Goal: Task Accomplishment & Management: Manage account settings

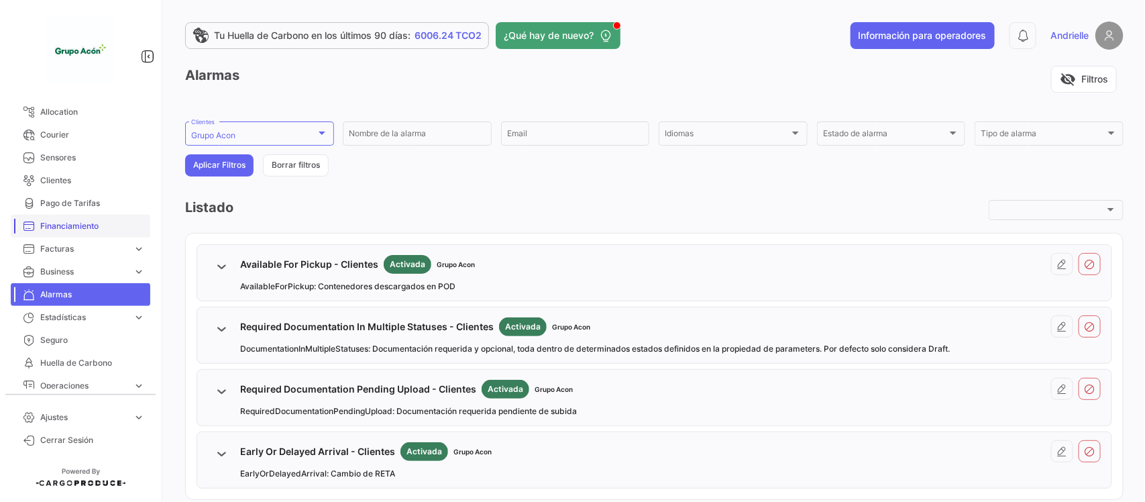
scroll to position [262, 0]
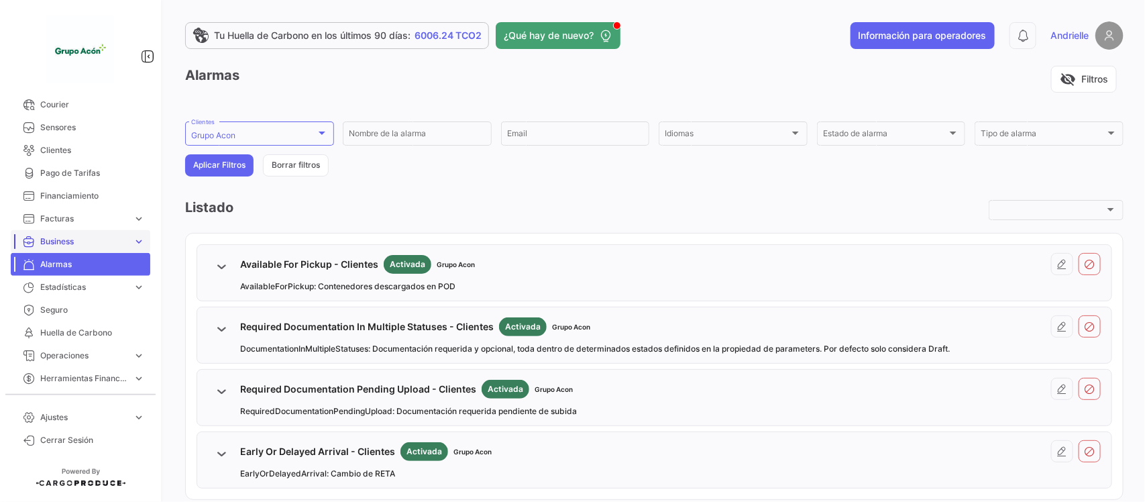
click at [82, 243] on span "Business" at bounding box center [83, 241] width 87 height 12
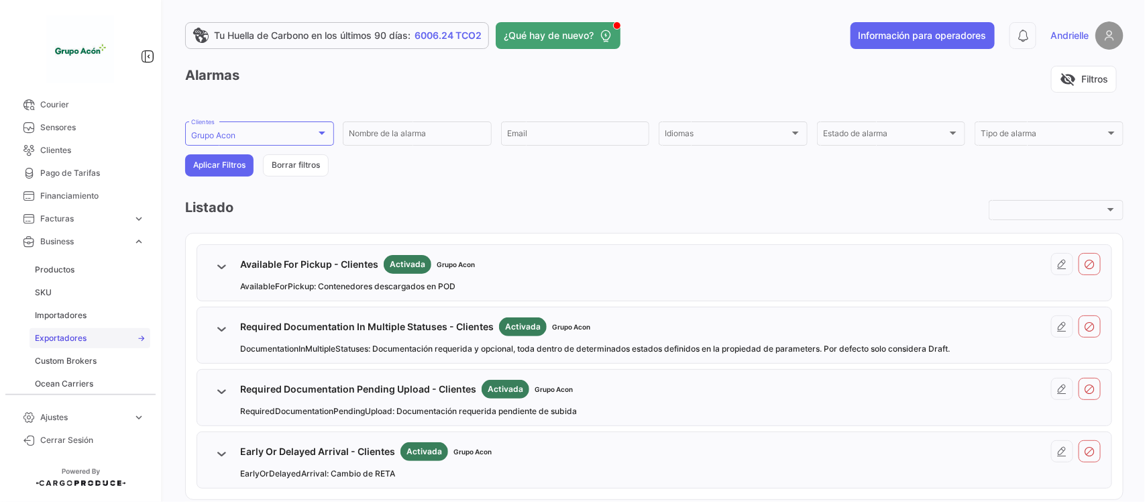
click at [68, 332] on span "Exportadores" at bounding box center [61, 338] width 52 height 12
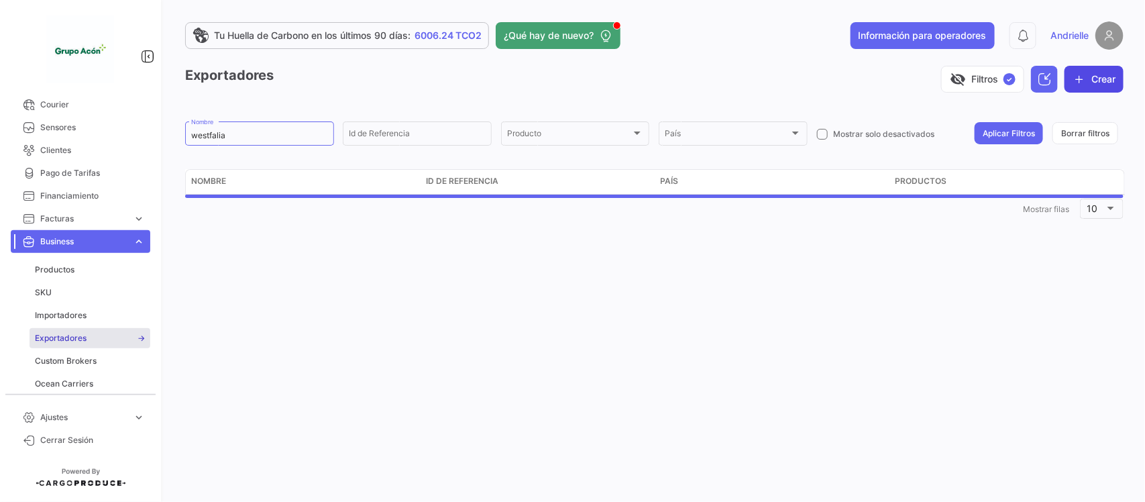
click at [1101, 77] on button "Crear" at bounding box center [1093, 79] width 59 height 27
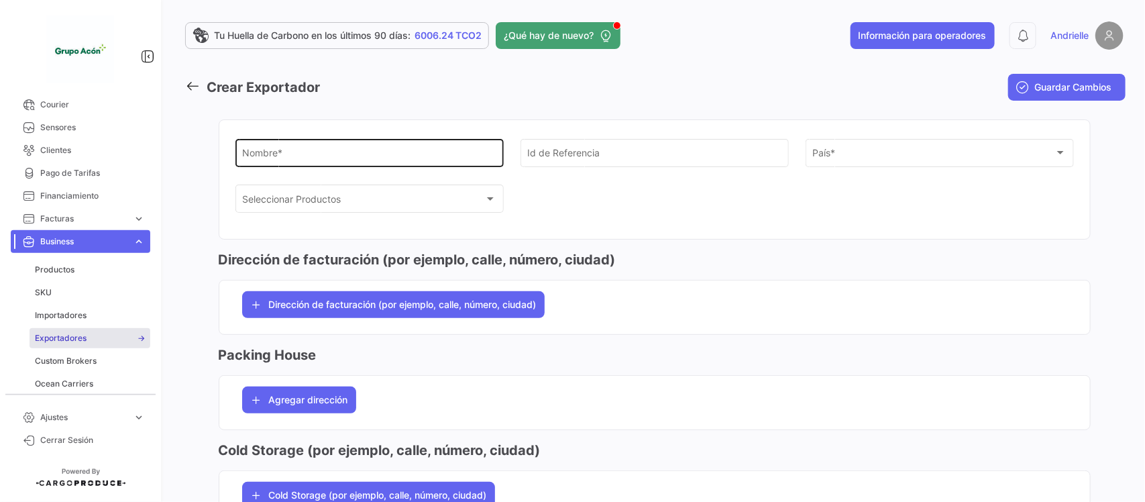
click at [351, 149] on div "Nombre *" at bounding box center [369, 151] width 254 height 31
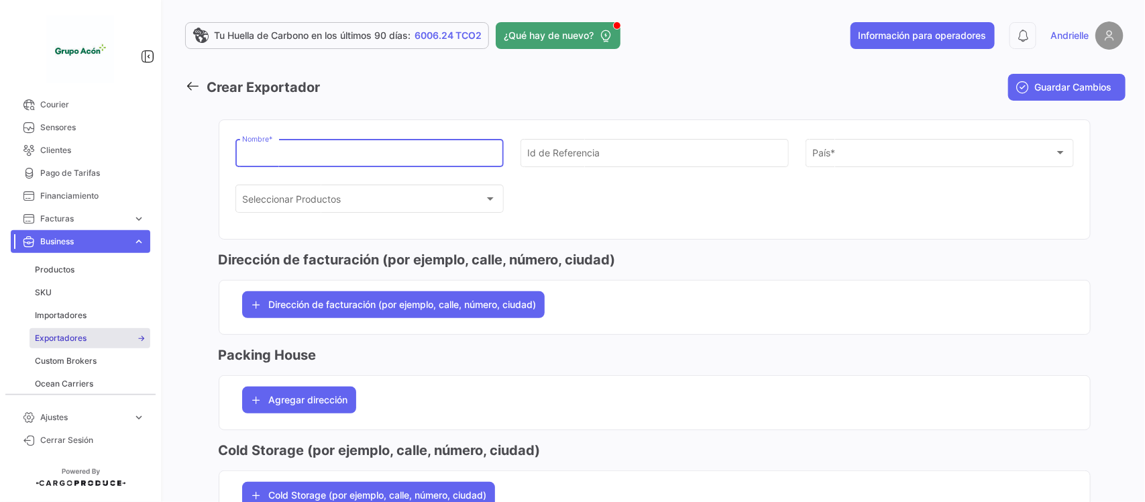
paste input "FRUITNOW"
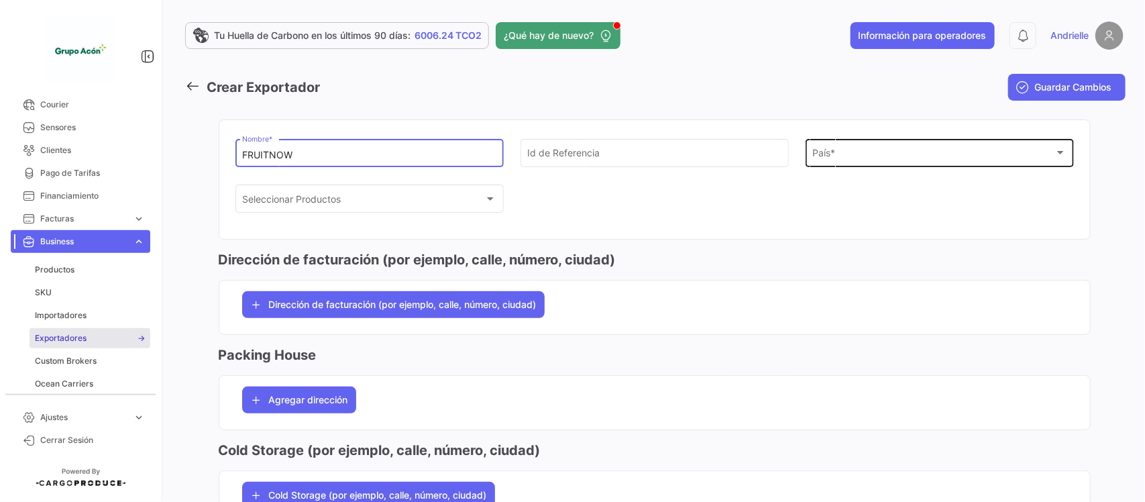
type input "FRUITNOW"
click at [846, 158] on div "País" at bounding box center [933, 155] width 242 height 11
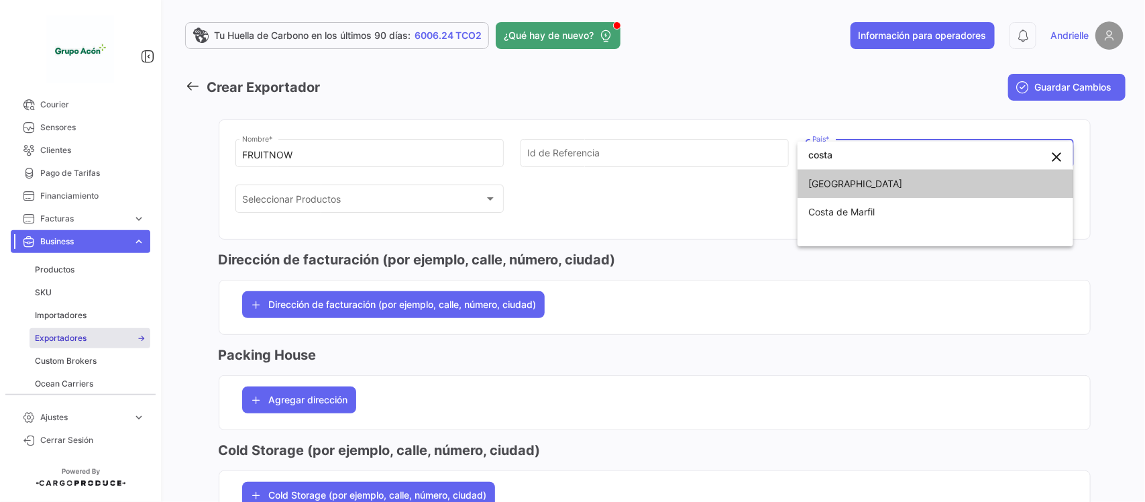
type input "costa"
click at [860, 189] on span "[GEOGRAPHIC_DATA]" at bounding box center [935, 184] width 254 height 28
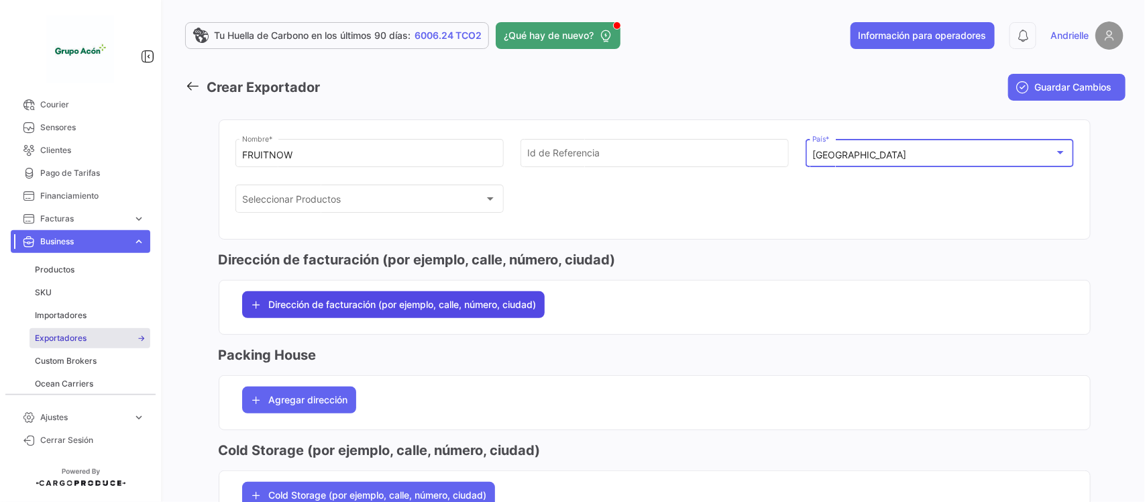
click at [339, 306] on span "Dirección de facturación (por ejemplo, calle, número, ciudad)" at bounding box center [403, 304] width 268 height 13
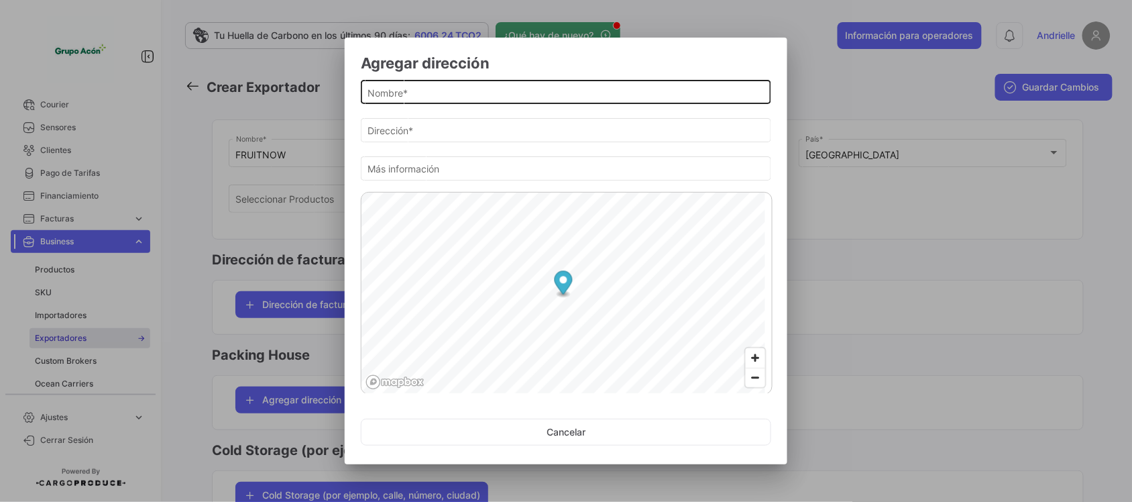
drag, startPoint x: 390, startPoint y: 91, endPoint x: 420, endPoint y: 102, distance: 31.6
click at [391, 91] on input "Nombre *" at bounding box center [566, 92] width 396 height 11
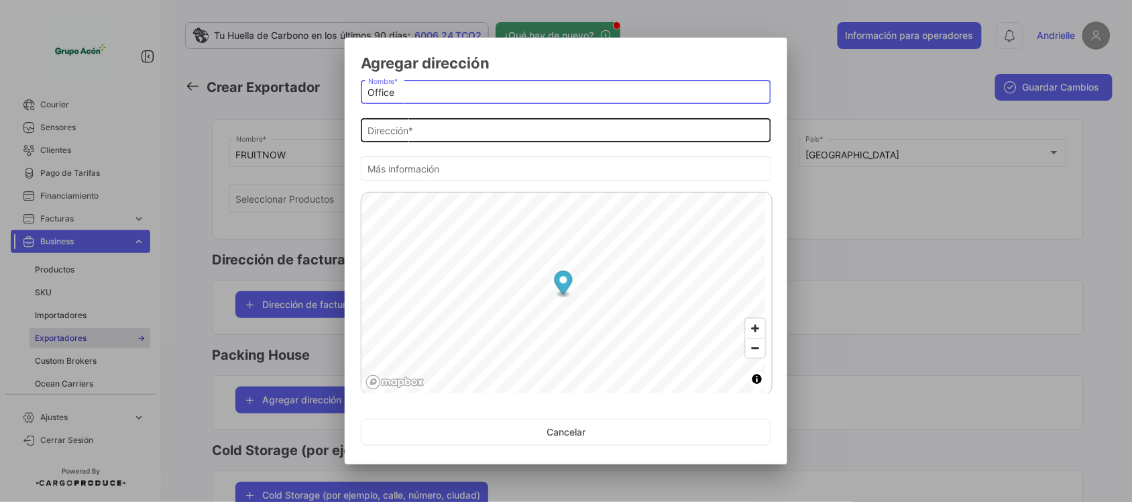
type input "Office"
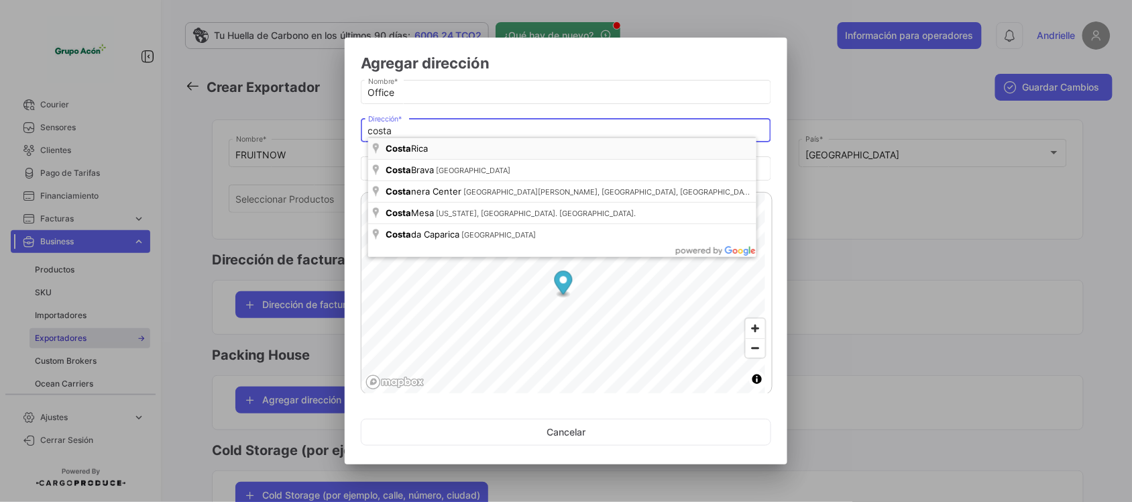
type input "[GEOGRAPHIC_DATA]"
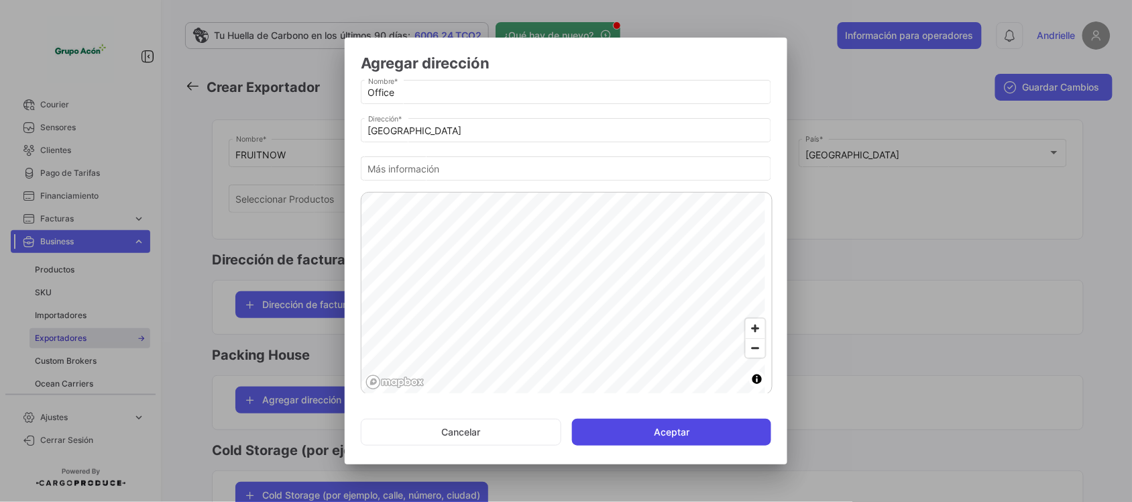
click at [665, 438] on button "Aceptar" at bounding box center [671, 431] width 199 height 27
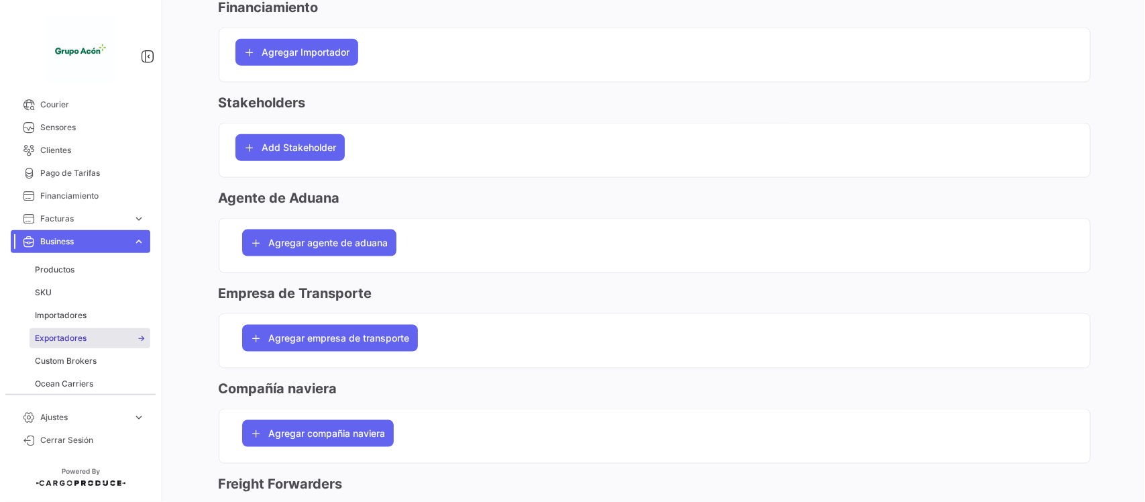
scroll to position [503, 0]
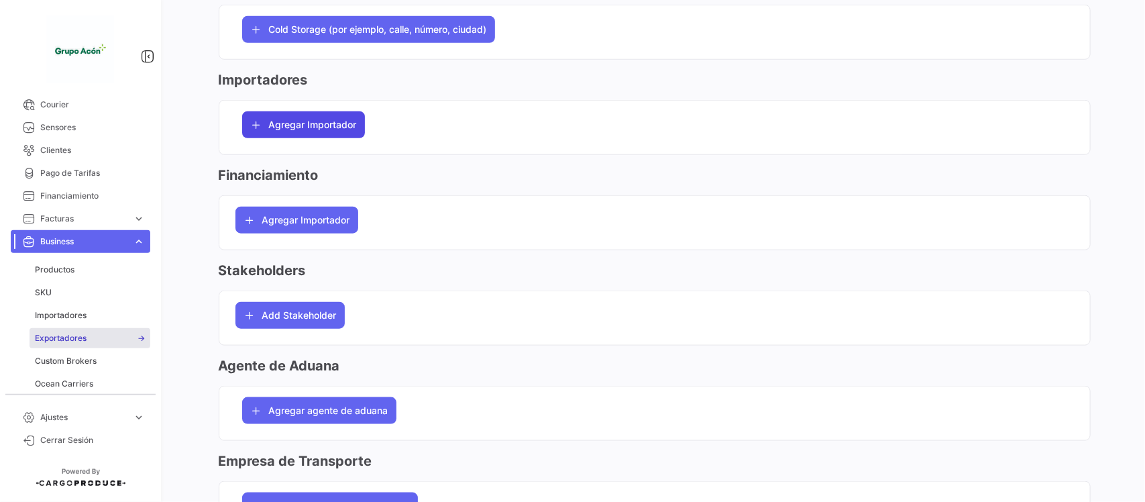
click at [324, 125] on span "Agregar Importador" at bounding box center [313, 124] width 88 height 13
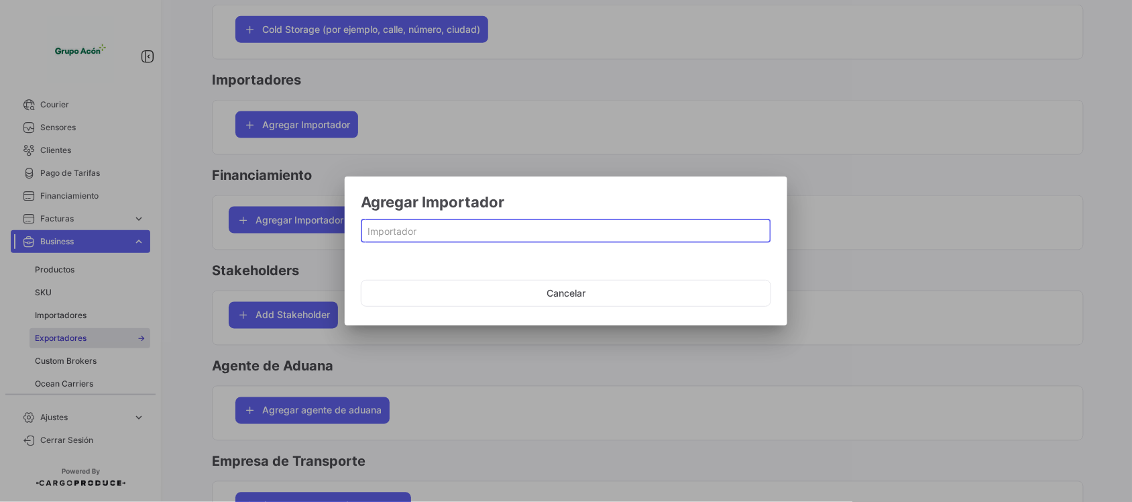
click at [408, 235] on input at bounding box center [566, 231] width 396 height 11
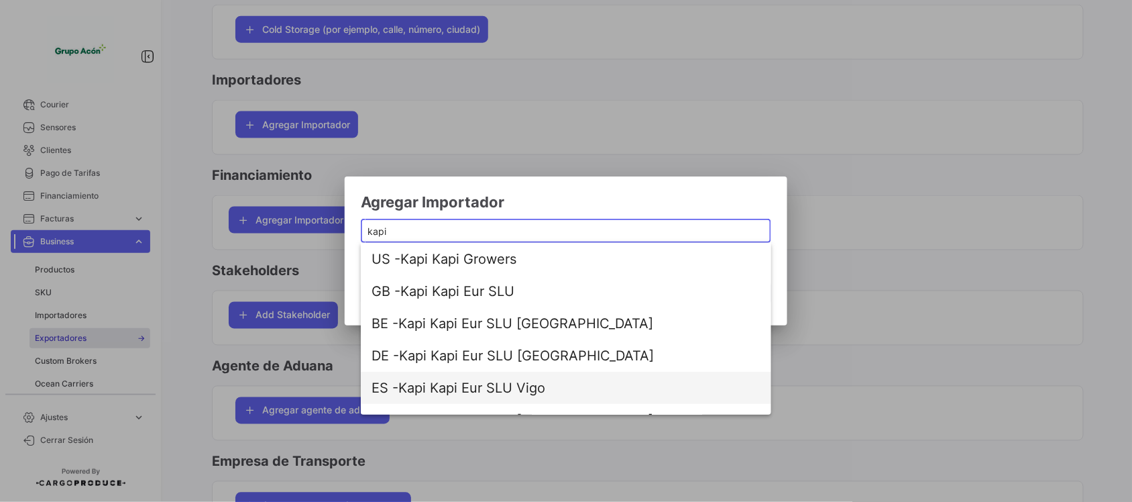
click at [494, 388] on span "ES - Kapi Kapi Eur SLU Vigo" at bounding box center [532, 387] width 322 height 32
type input "Kapi Kapi Eur SLU Vigo"
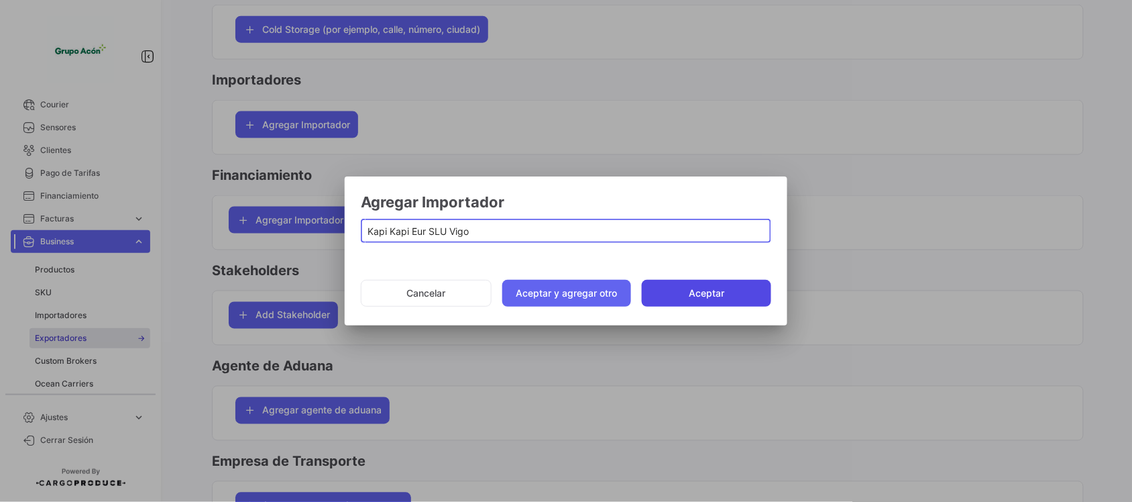
click at [715, 296] on button "Aceptar" at bounding box center [706, 293] width 129 height 27
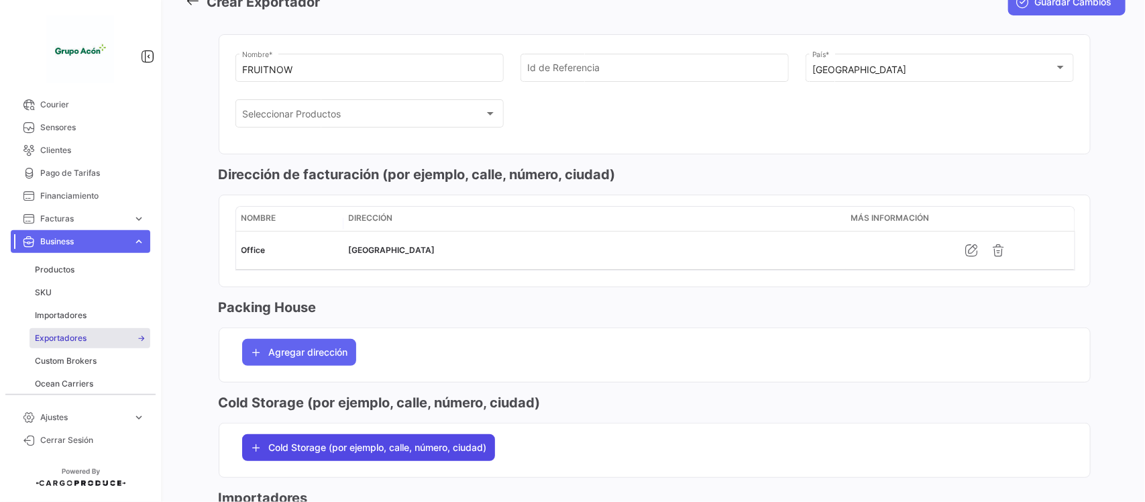
scroll to position [168, 0]
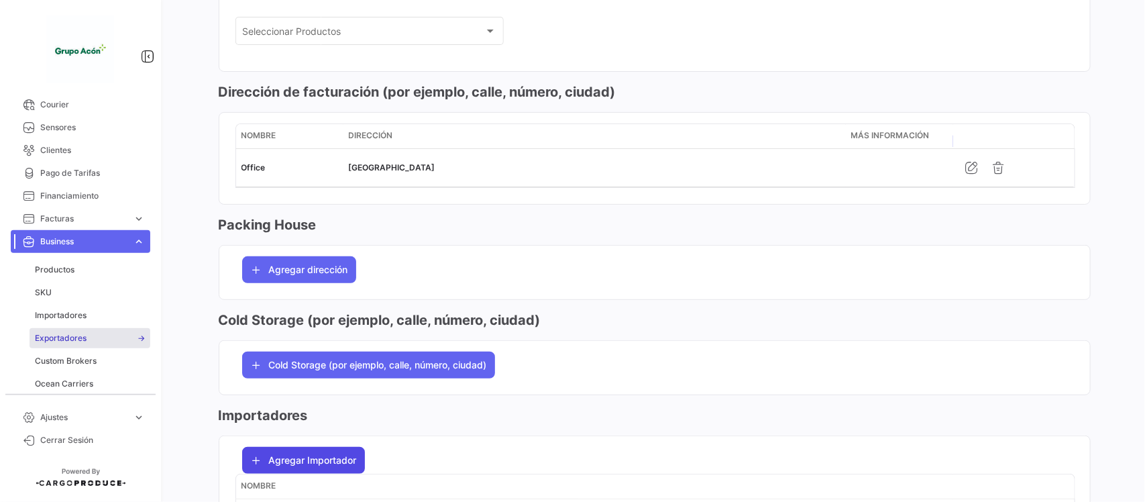
click at [337, 464] on span "Agregar Importador" at bounding box center [313, 459] width 88 height 13
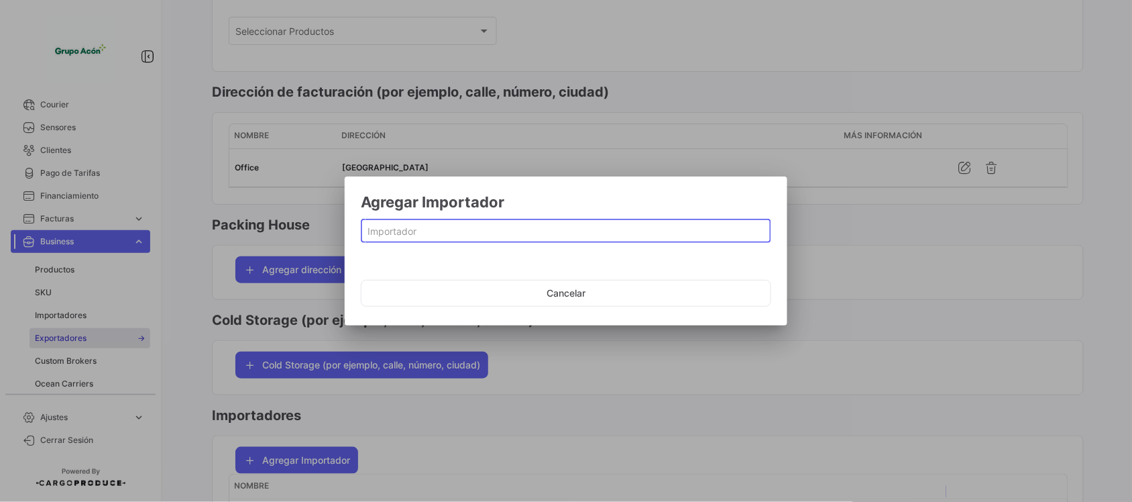
click at [457, 237] on input at bounding box center [566, 231] width 396 height 11
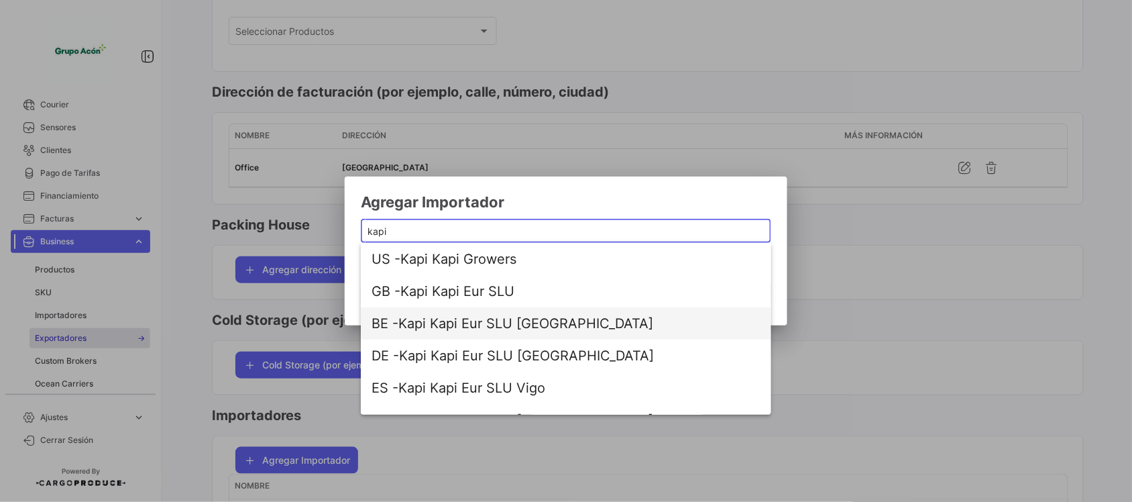
click at [477, 321] on span "BE - Kapi Kapi Eur SLU [GEOGRAPHIC_DATA]" at bounding box center [532, 323] width 322 height 32
type input "Kapi Kapi Eur SLU [GEOGRAPHIC_DATA]"
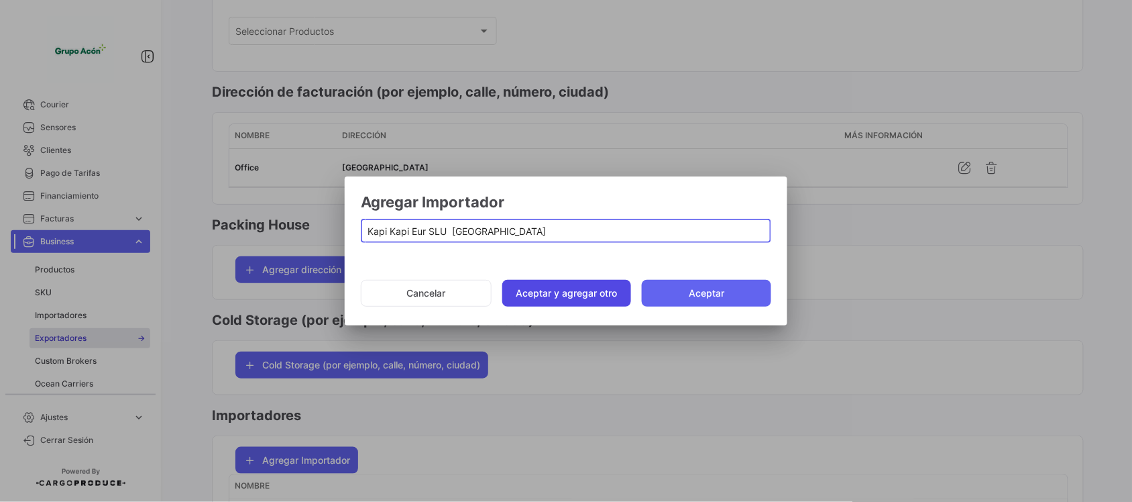
click at [547, 284] on button "Aceptar y agregar otro" at bounding box center [566, 293] width 129 height 27
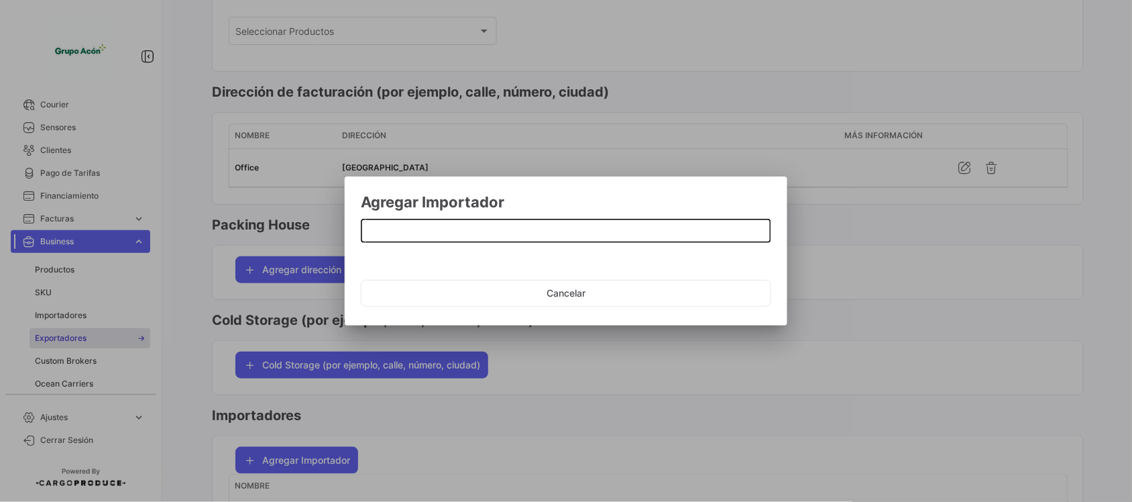
click at [457, 226] on input at bounding box center [566, 231] width 396 height 11
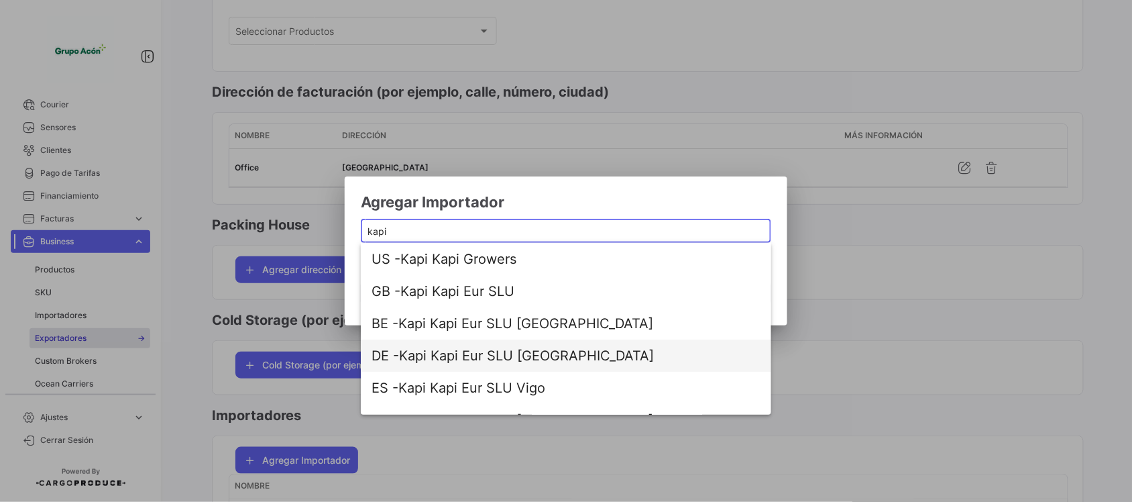
click at [483, 359] on span "DE - Kapi Kapi Eur SLU [GEOGRAPHIC_DATA]" at bounding box center [532, 355] width 322 height 32
type input "Kapi Kapi Eur SLU [GEOGRAPHIC_DATA]"
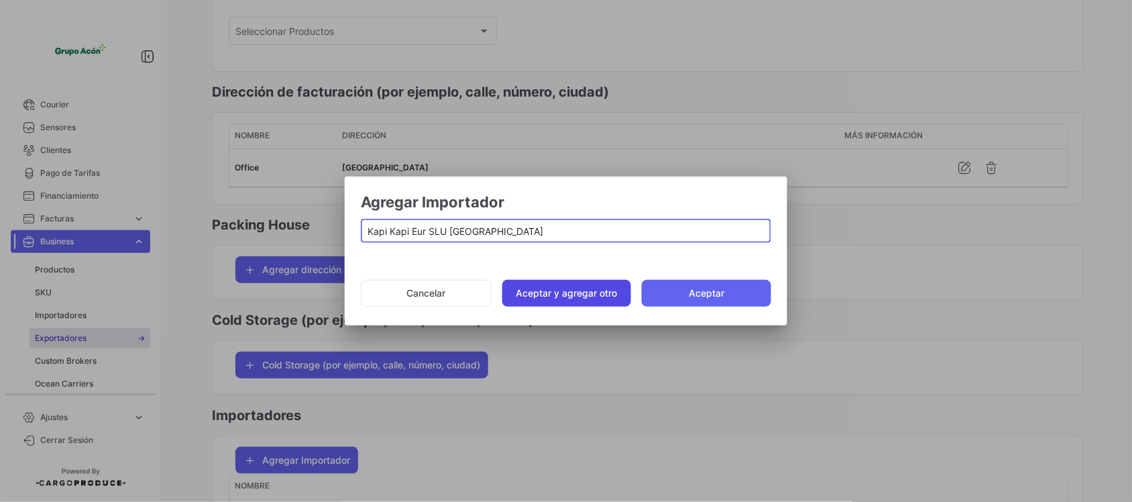
drag, startPoint x: 543, startPoint y: 296, endPoint x: 526, endPoint y: 278, distance: 24.7
click at [543, 296] on button "Aceptar y agregar otro" at bounding box center [566, 293] width 129 height 27
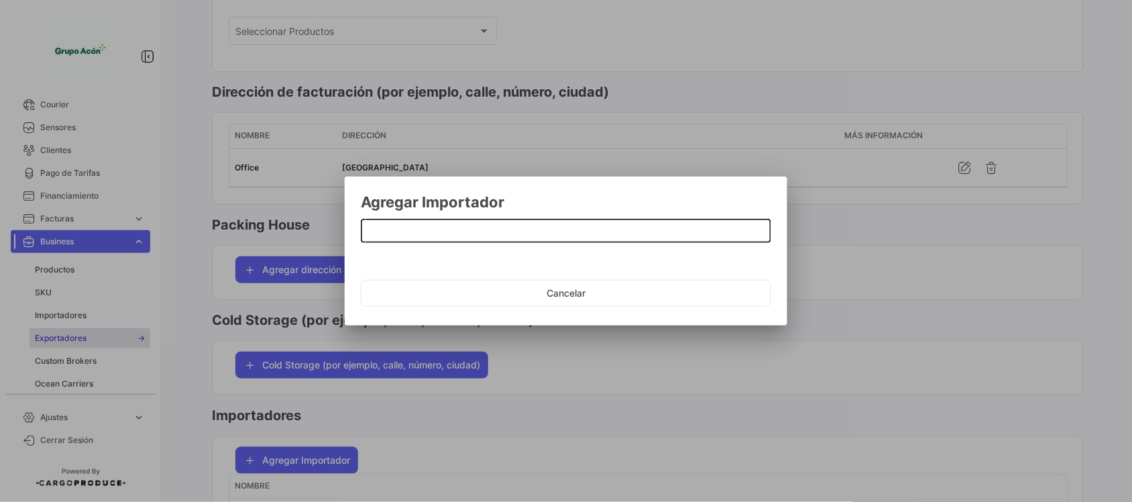
click at [502, 232] on input at bounding box center [566, 231] width 396 height 11
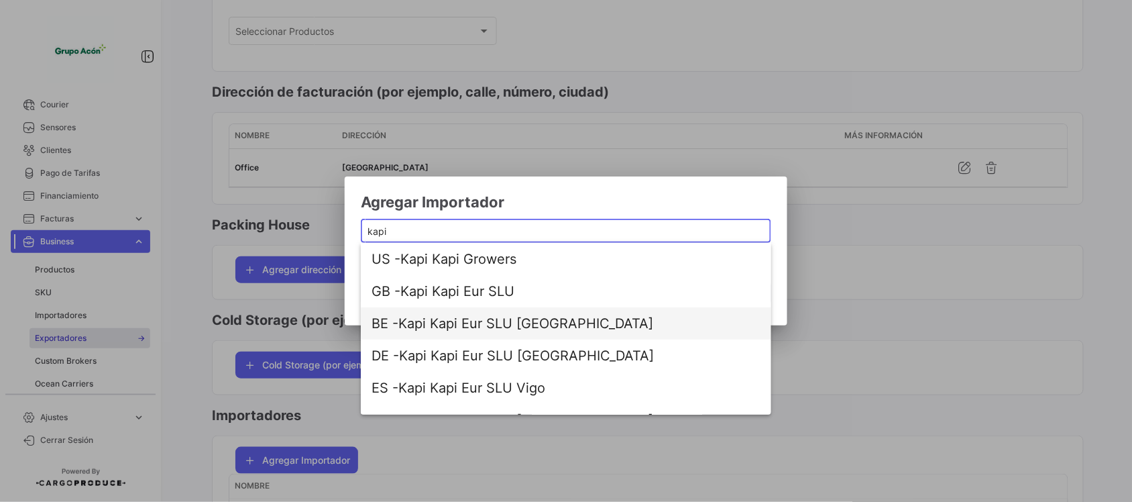
click at [512, 327] on span "BE - Kapi Kapi Eur SLU [GEOGRAPHIC_DATA]" at bounding box center [532, 323] width 322 height 32
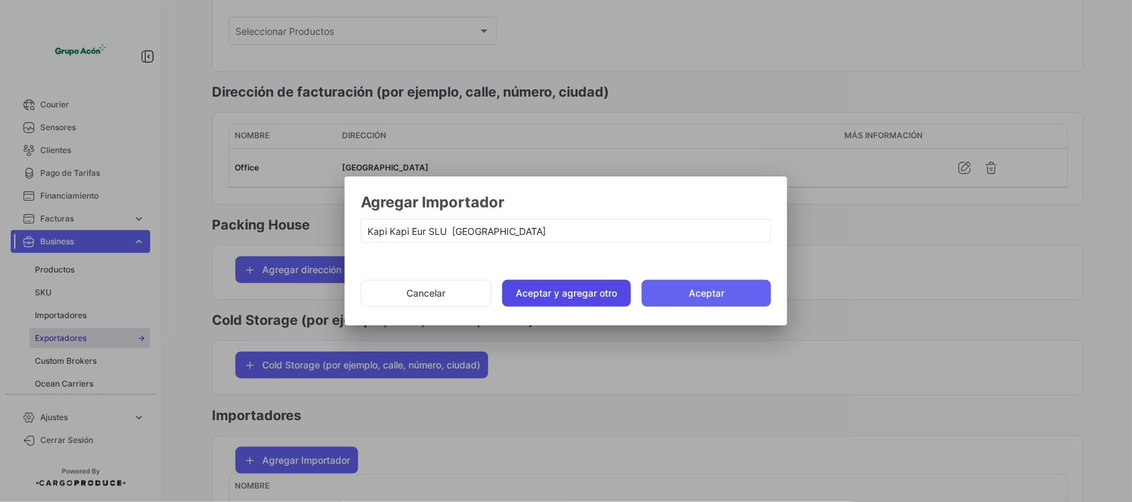
click at [534, 296] on button "Aceptar y agregar otro" at bounding box center [566, 293] width 129 height 27
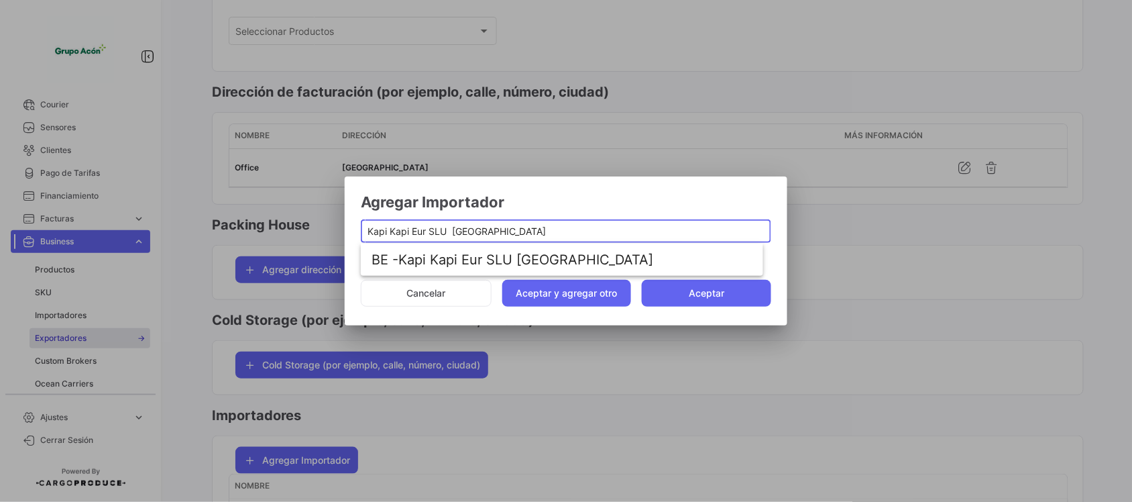
click at [501, 228] on input "Kapi Kapi Eur SLU [GEOGRAPHIC_DATA]" at bounding box center [566, 231] width 396 height 11
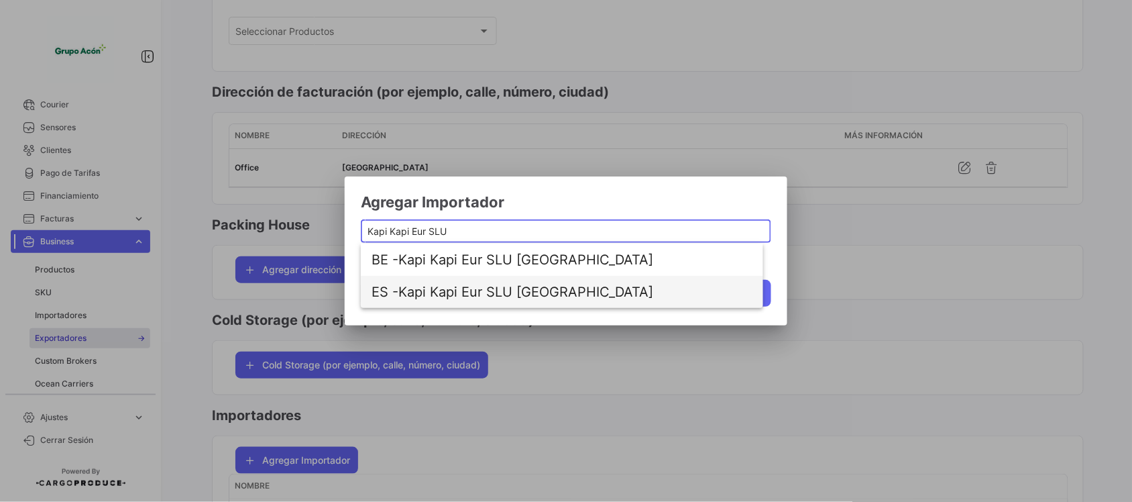
click at [507, 290] on span "ES - Kapi Kapi Eur SLU [GEOGRAPHIC_DATA]" at bounding box center [532, 292] width 322 height 32
type input "Kapi Kapi Eur SLU [GEOGRAPHIC_DATA]"
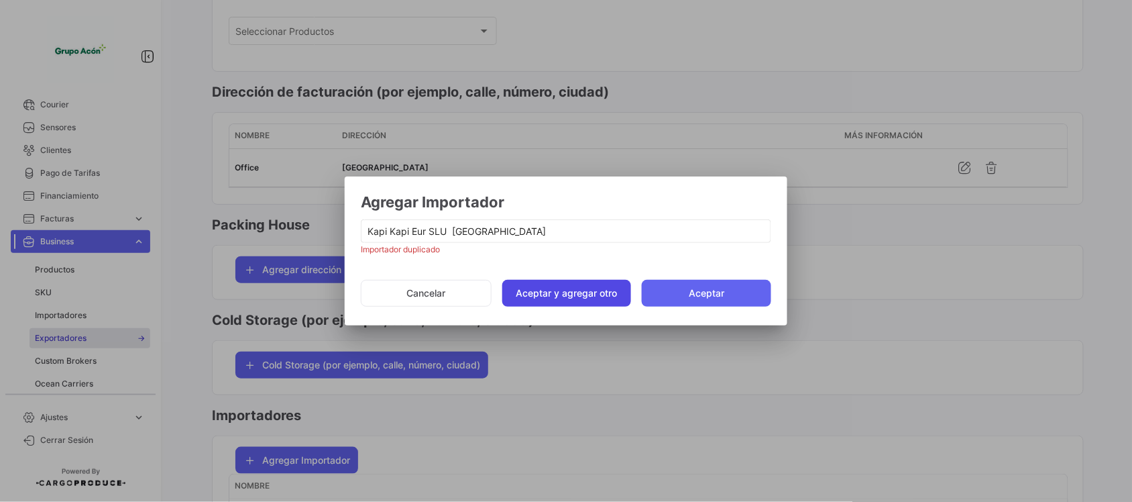
click at [544, 283] on button "Aceptar y agregar otro" at bounding box center [566, 293] width 129 height 27
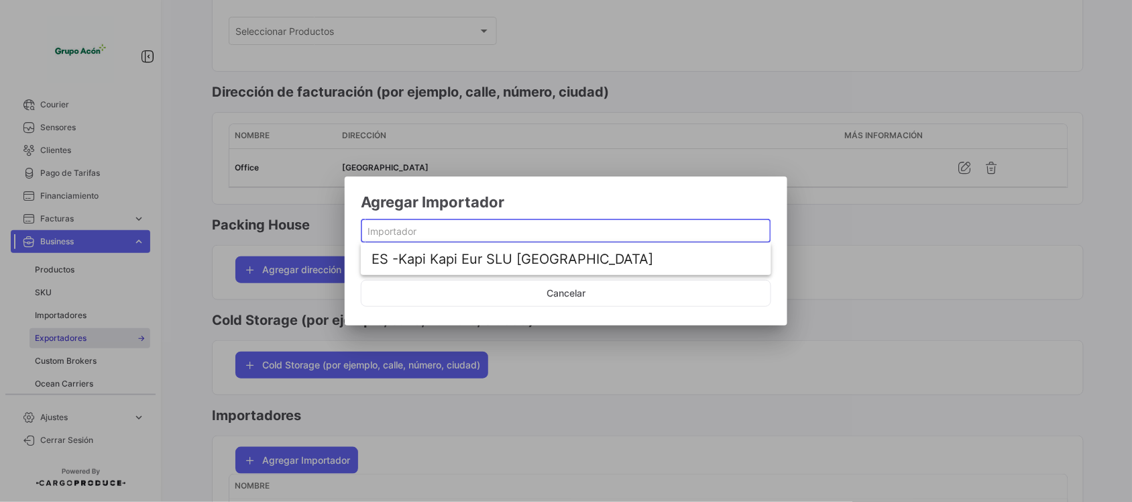
click at [444, 229] on input at bounding box center [566, 231] width 396 height 11
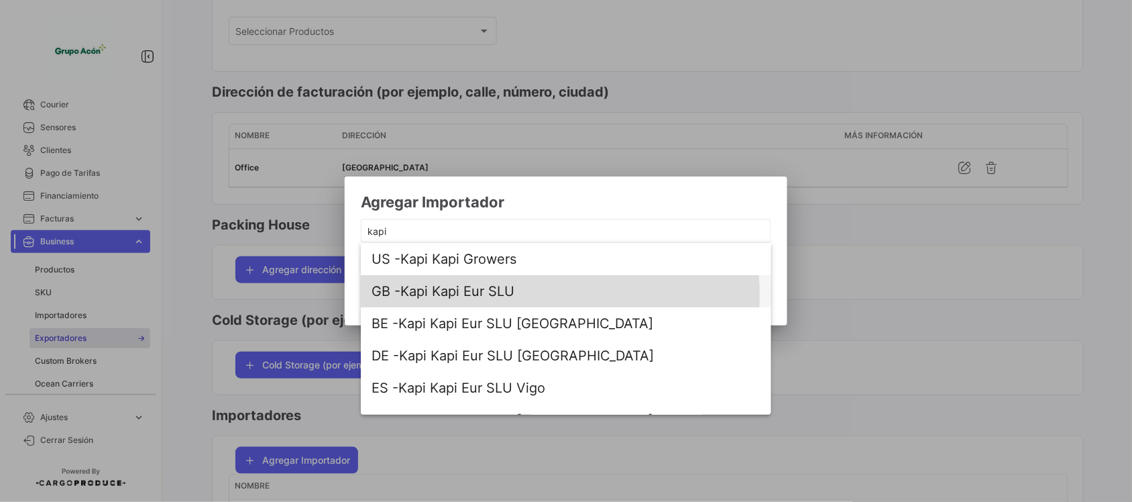
click at [486, 296] on span "GB - Kapi Kapi Eur SLU" at bounding box center [532, 291] width 322 height 32
type input "Kapi Kapi Eur SLU"
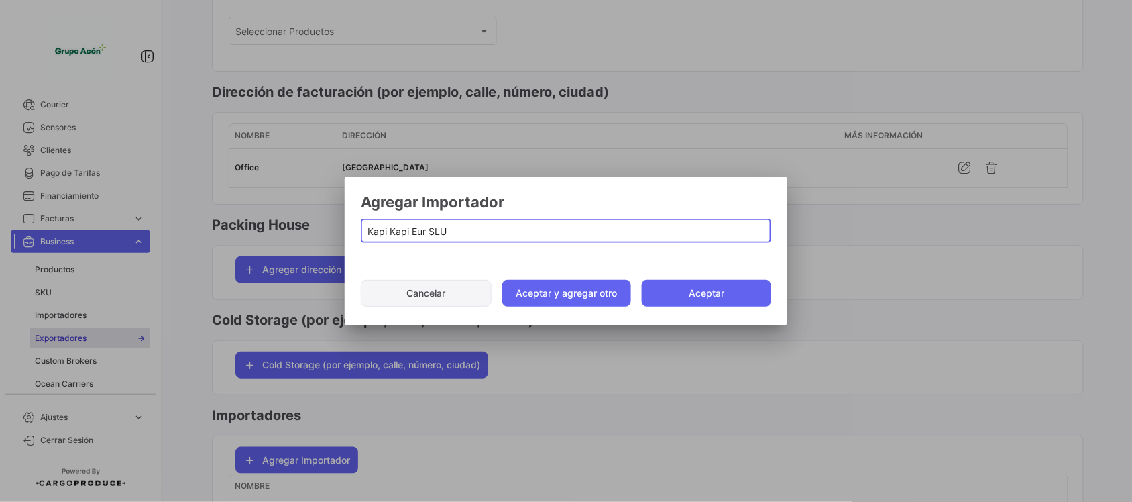
click at [695, 296] on button "Aceptar" at bounding box center [706, 293] width 129 height 27
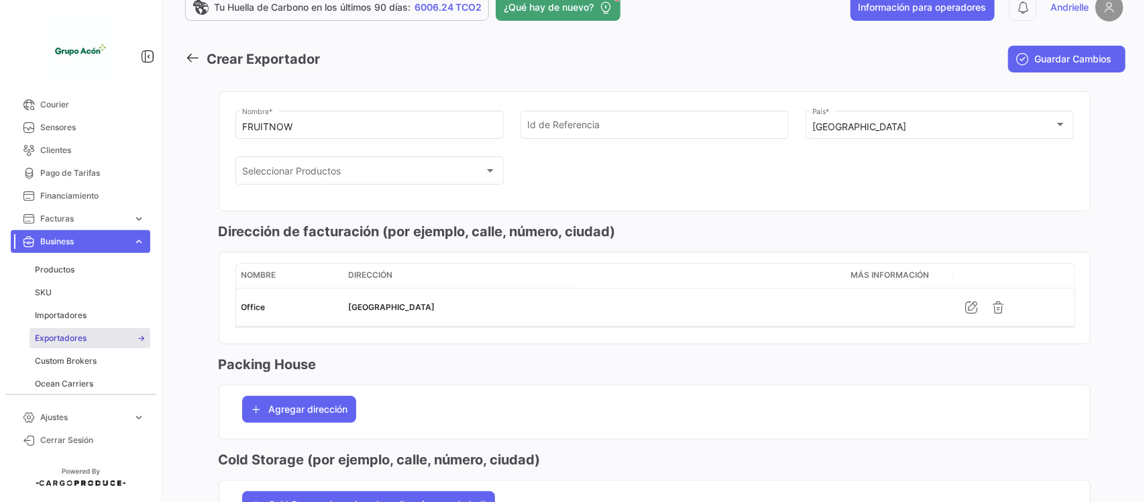
scroll to position [0, 0]
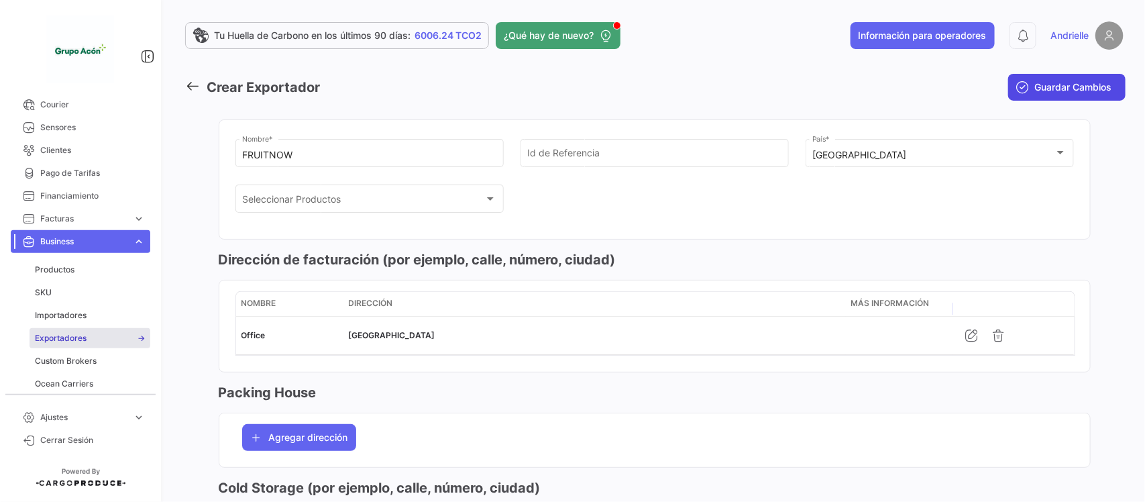
click at [1060, 85] on span "Guardar Cambios" at bounding box center [1073, 86] width 77 height 13
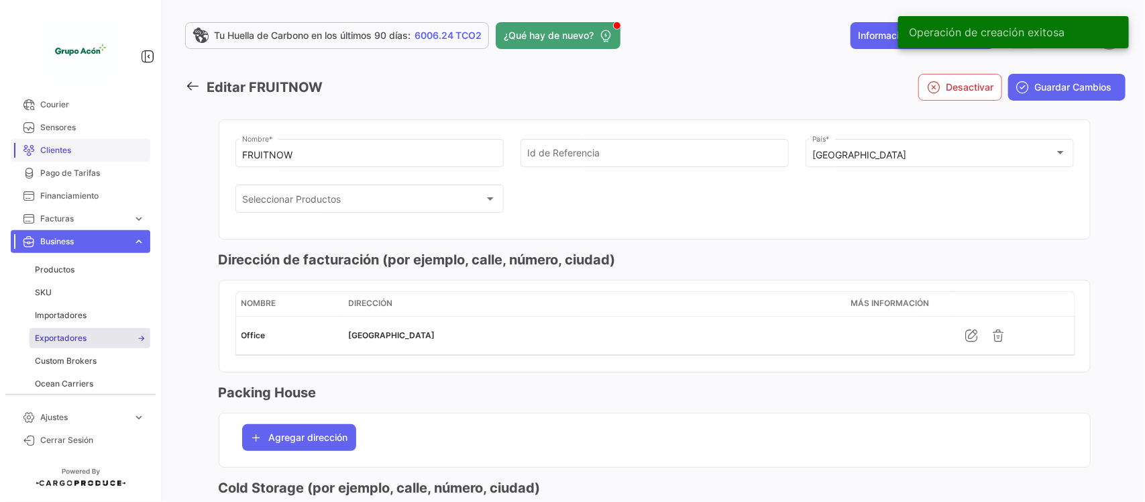
click at [65, 151] on span "Clientes" at bounding box center [92, 150] width 105 height 12
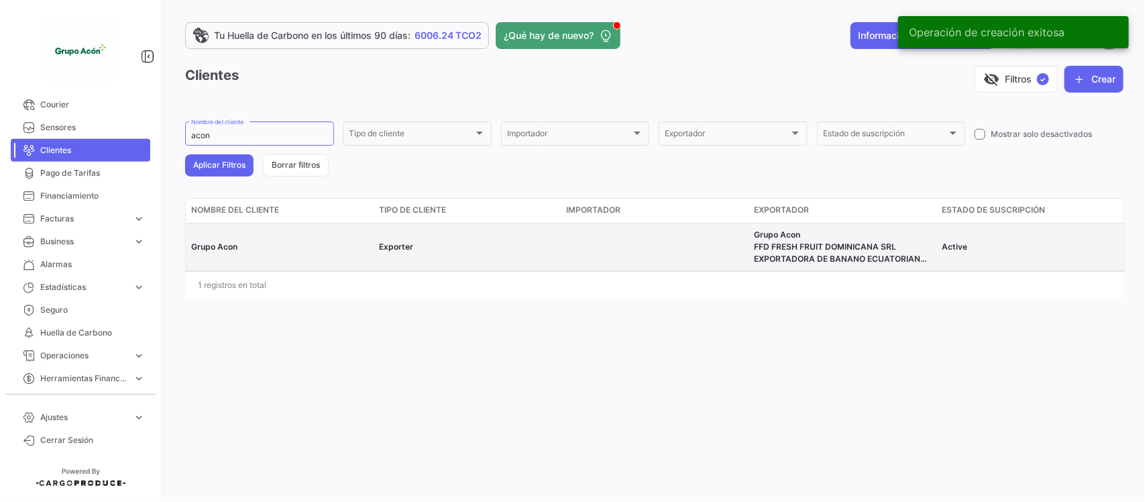
click at [228, 247] on span "Grupo Acon" at bounding box center [214, 246] width 46 height 10
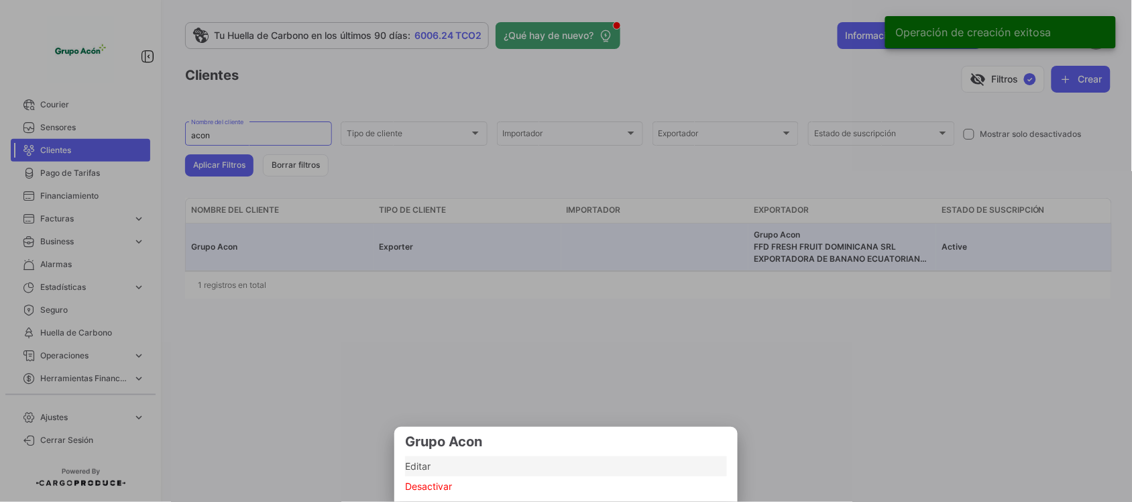
click at [422, 463] on span "Editar" at bounding box center [566, 466] width 322 height 16
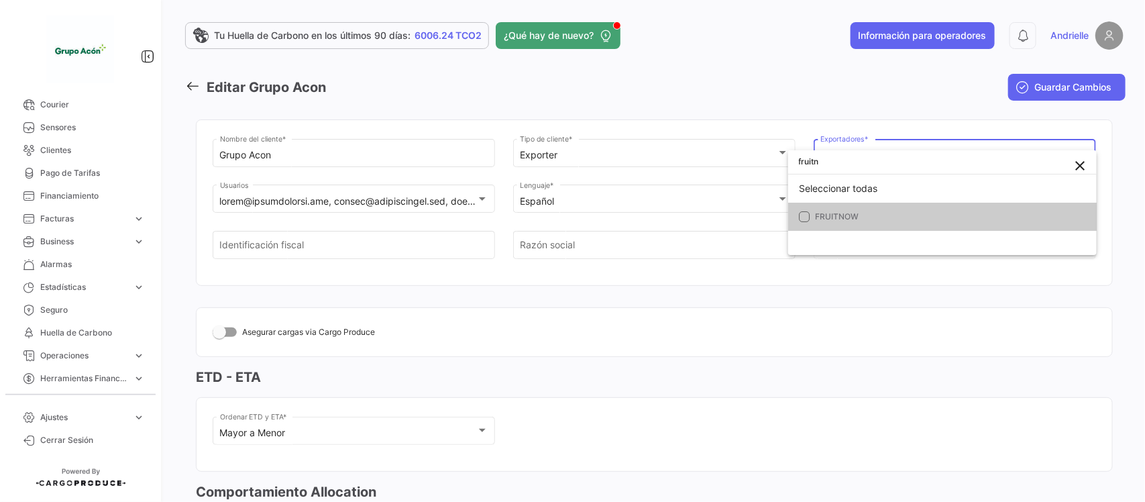
scroll to position [4, 0]
type input "fruitn"
click at [870, 211] on span "FRUITNOW" at bounding box center [950, 217] width 271 height 12
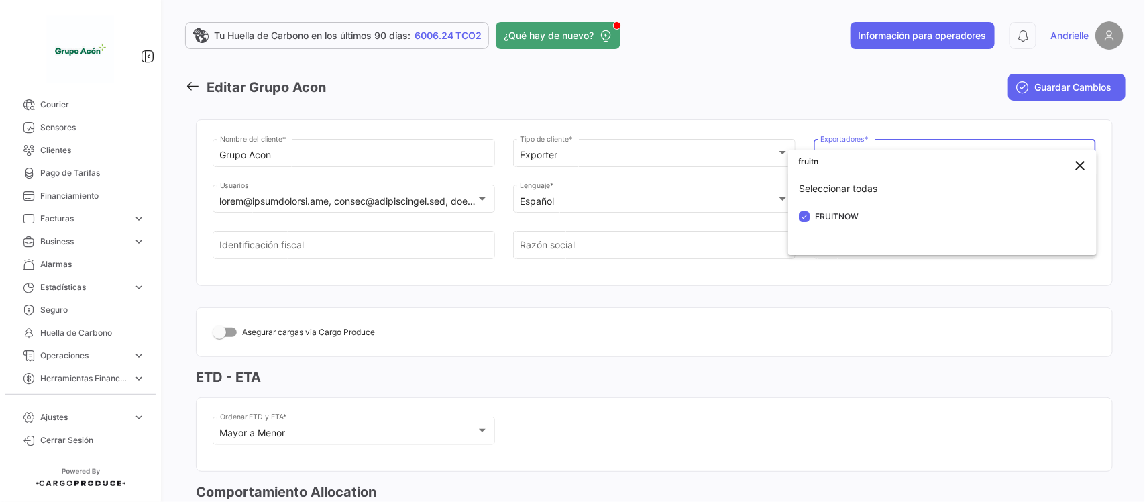
click at [738, 314] on div at bounding box center [572, 251] width 1145 height 502
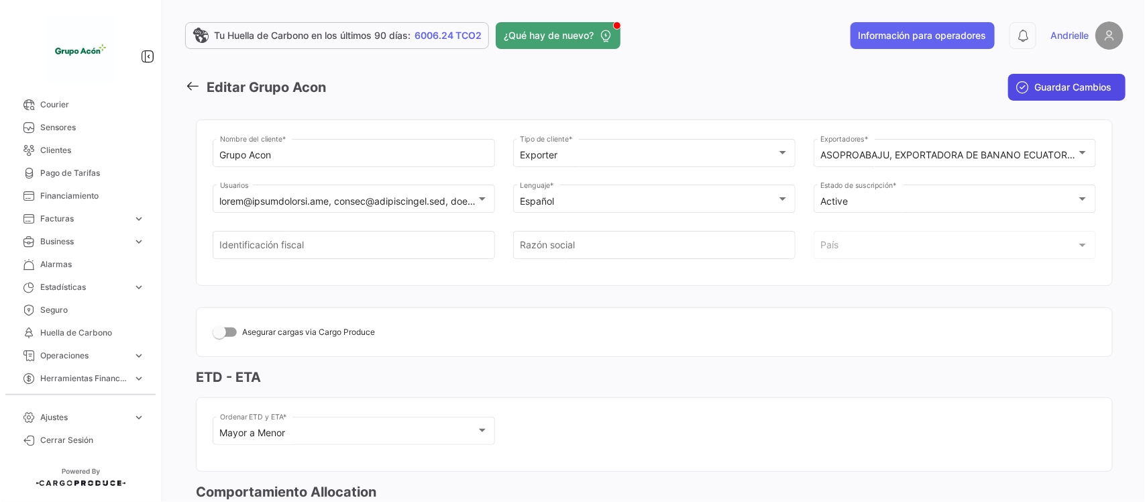
click at [1091, 91] on span "Guardar Cambios" at bounding box center [1073, 86] width 77 height 13
click at [91, 237] on span "Business" at bounding box center [83, 241] width 87 height 12
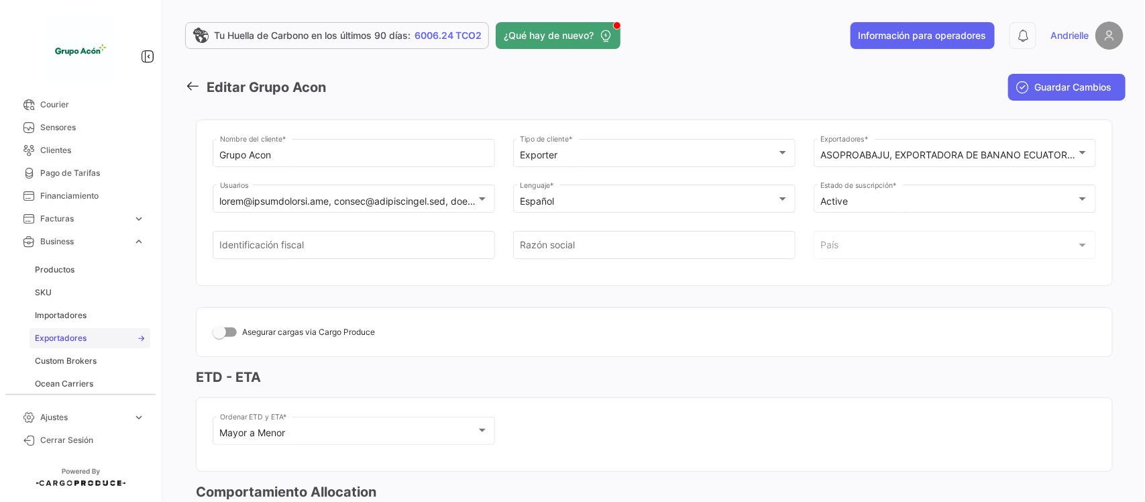
click at [77, 332] on span "Exportadores" at bounding box center [61, 338] width 52 height 12
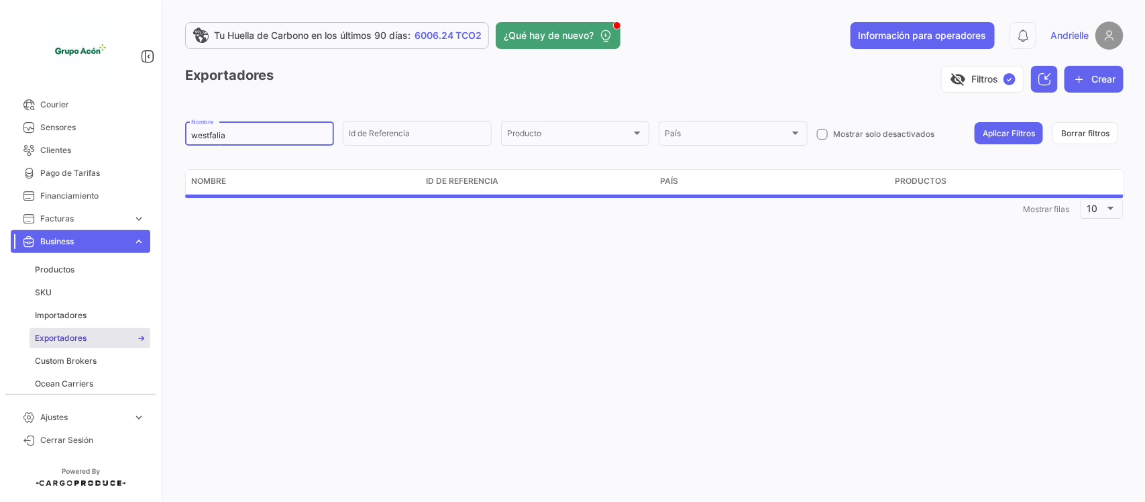
drag, startPoint x: 240, startPoint y: 139, endPoint x: 165, endPoint y: 153, distance: 76.4
click at [165, 153] on div "Tu Huella de Carbono en los últimos 90 días: 6006.24 TCO2 ¿Qué hay de nuevo? In…" at bounding box center [654, 251] width 981 height 502
paste input "CARGA INFORMACION CARGO PRODUCE KAPI W36 PARTE II"
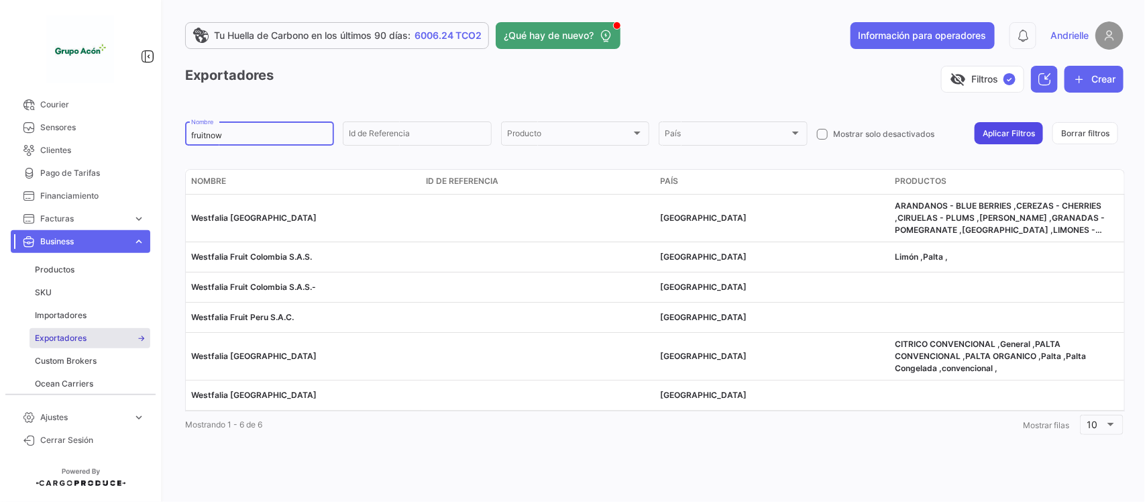
type input "fruitnow"
click at [1000, 132] on button "Aplicar Filtros" at bounding box center [1008, 133] width 68 height 22
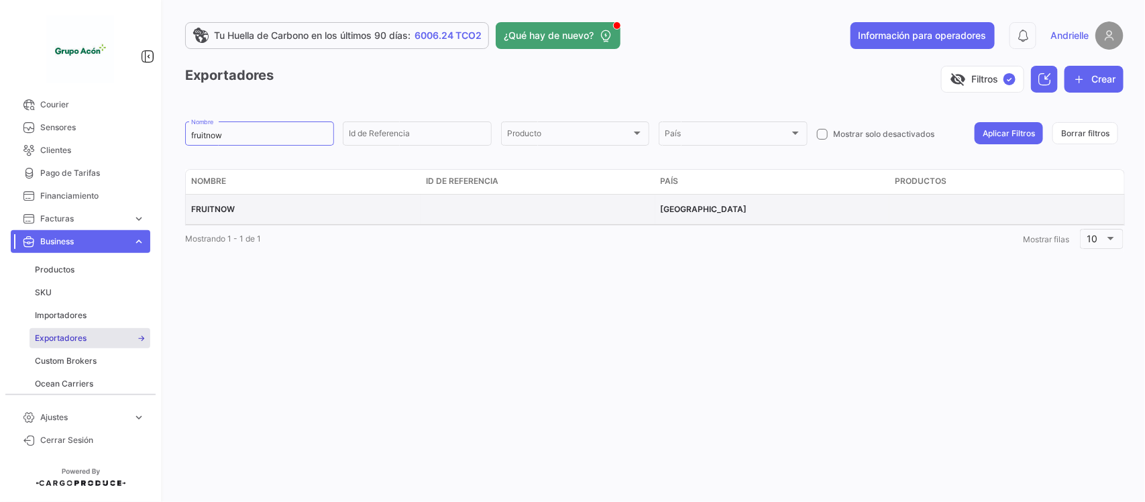
click at [211, 208] on span "FRUITNOW" at bounding box center [213, 209] width 44 height 10
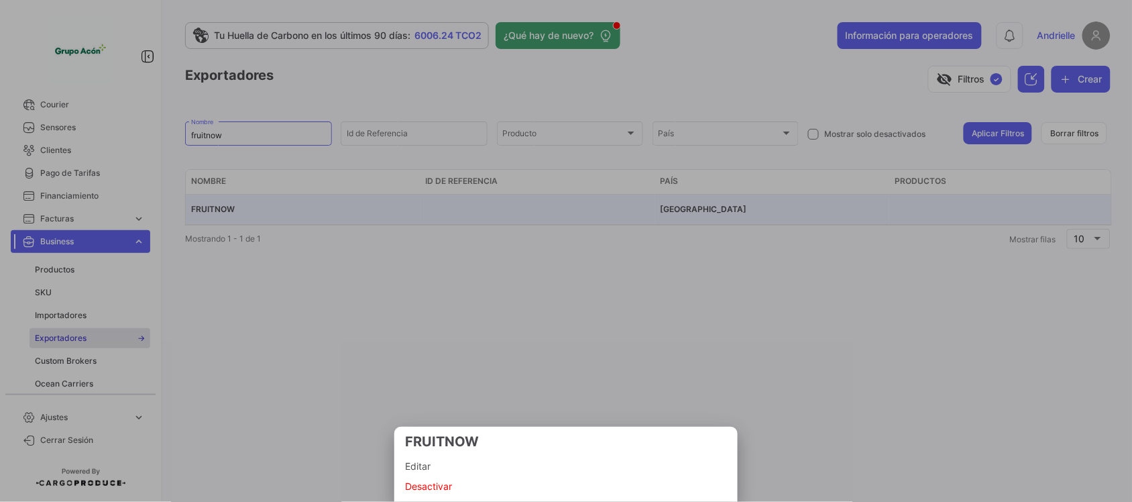
click at [423, 463] on span "Editar" at bounding box center [566, 466] width 322 height 16
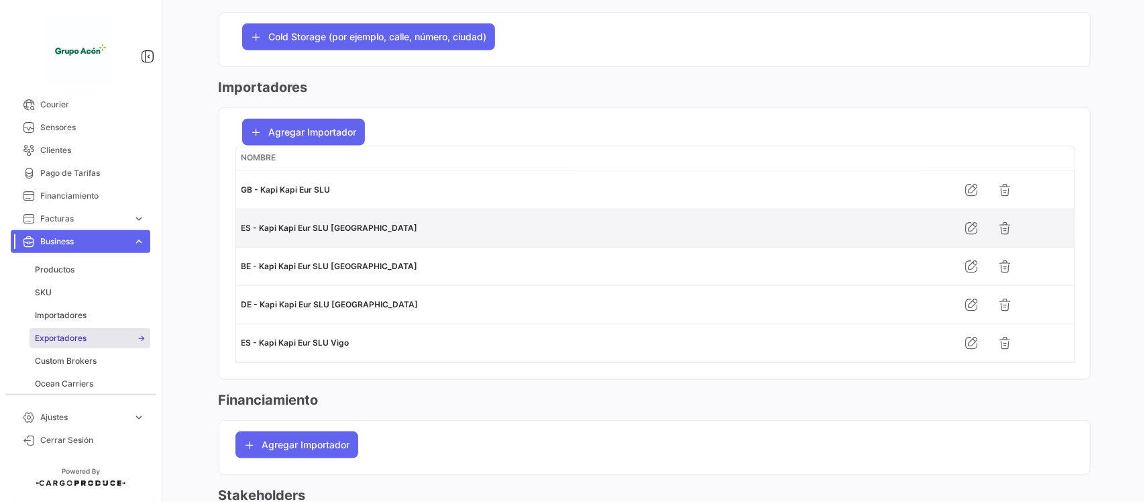
scroll to position [587, 0]
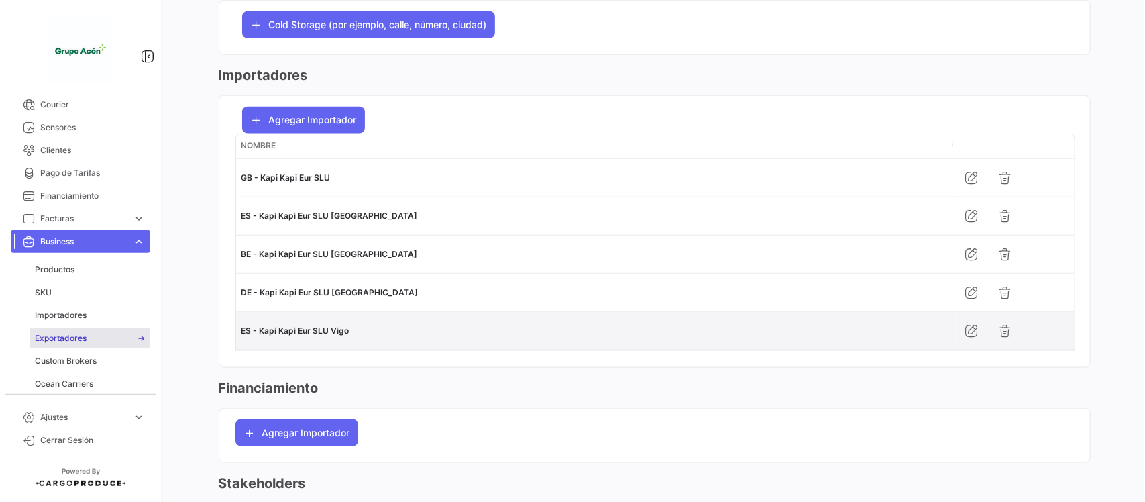
drag, startPoint x: 345, startPoint y: 332, endPoint x: 266, endPoint y: 334, distance: 79.8
click at [260, 333] on div "ES - Kapi Kapi Eur SLU Vigo" at bounding box center [594, 331] width 706 height 12
copy span "api Kapi Eur SLU Vigo"
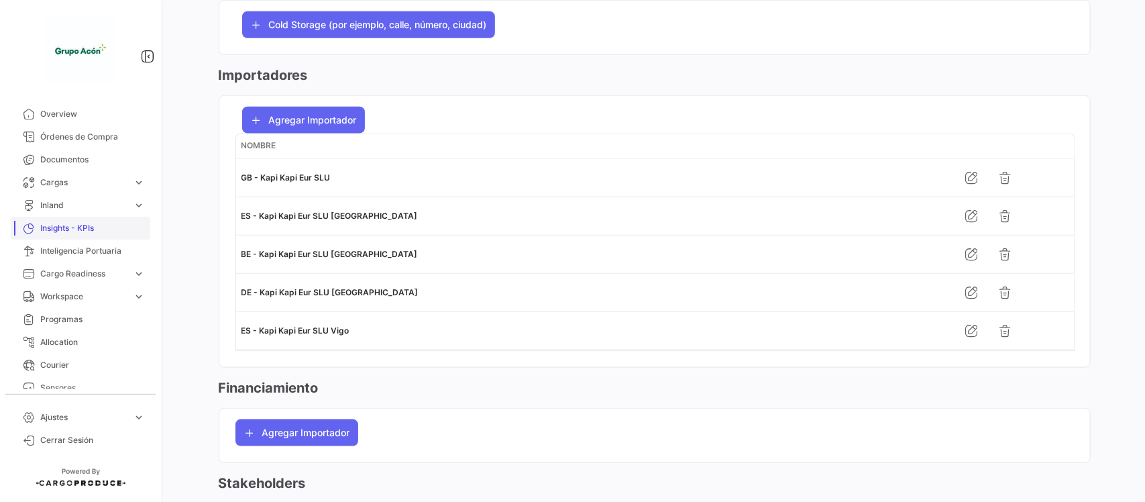
scroll to position [0, 0]
click at [81, 135] on span "Órdenes de Compra" at bounding box center [92, 139] width 105 height 12
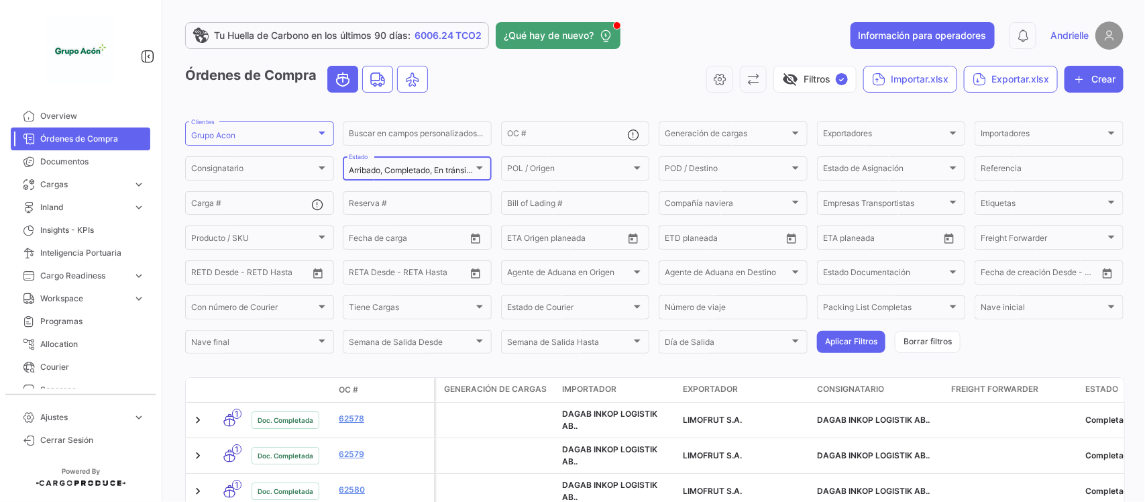
click at [433, 171] on mat-select-trigger "Arribado, Completado, En tránsito" at bounding box center [411, 170] width 125 height 10
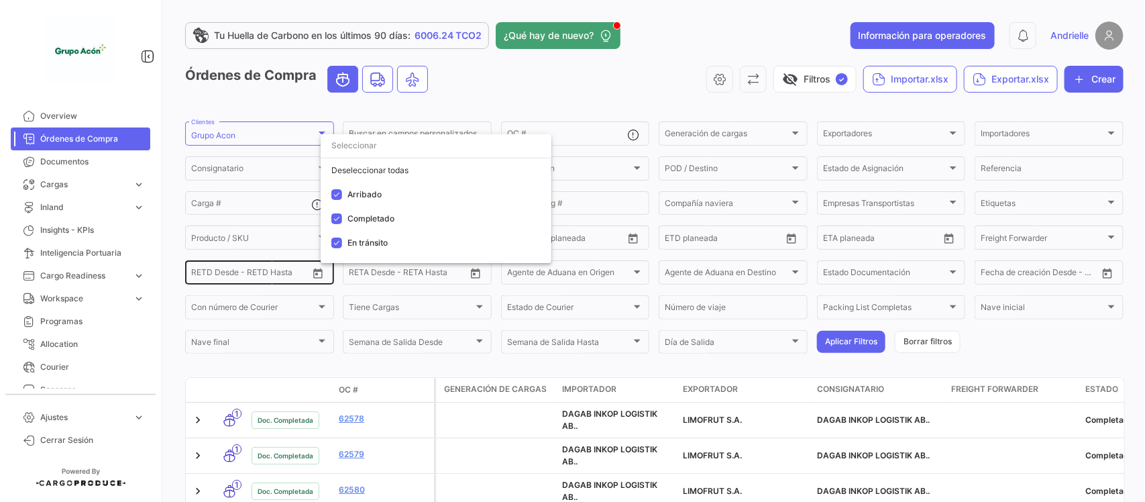
drag, startPoint x: 571, startPoint y: 102, endPoint x: 313, endPoint y: 269, distance: 307.4
click at [570, 102] on div at bounding box center [572, 251] width 1145 height 502
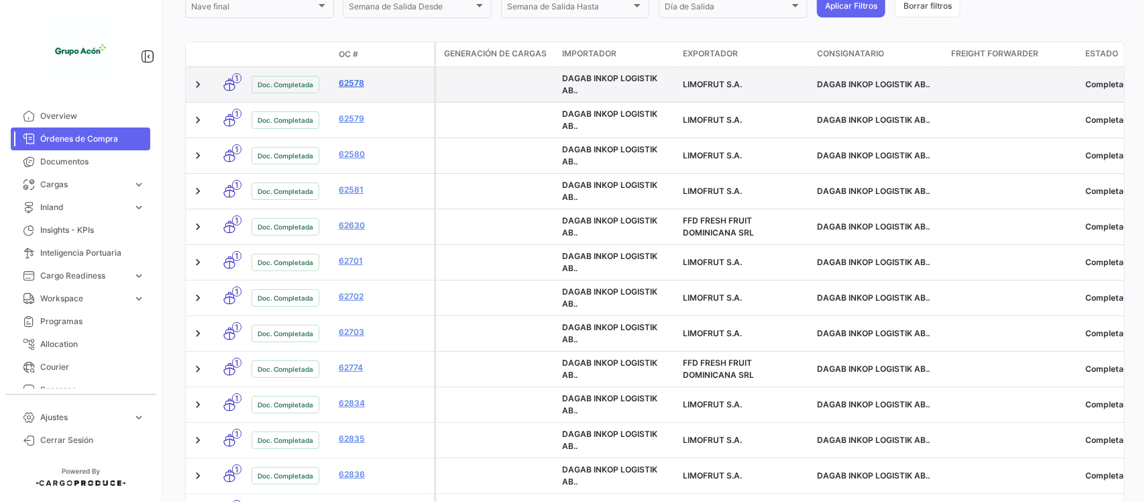
scroll to position [687, 0]
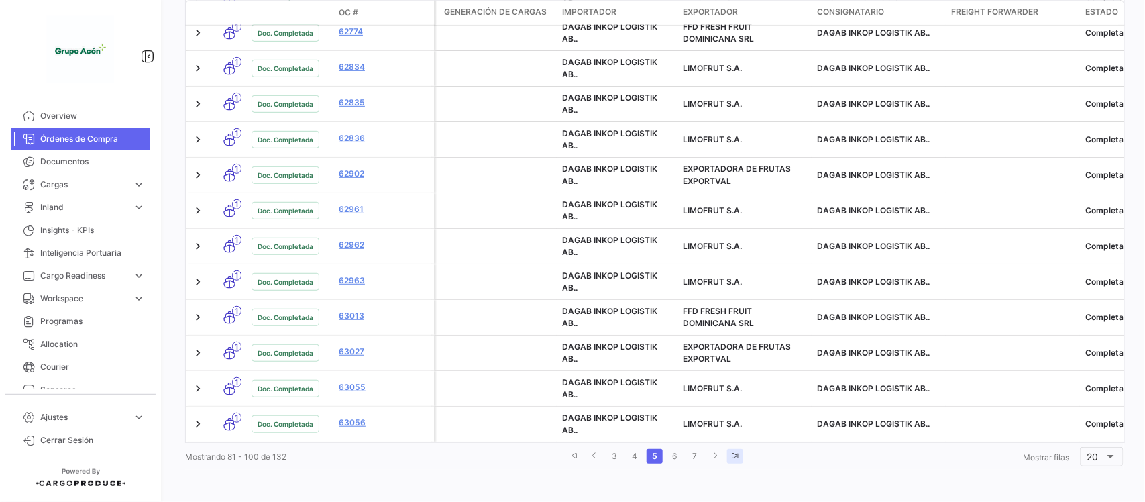
click at [733, 456] on icon "go to last page" at bounding box center [735, 455] width 8 height 8
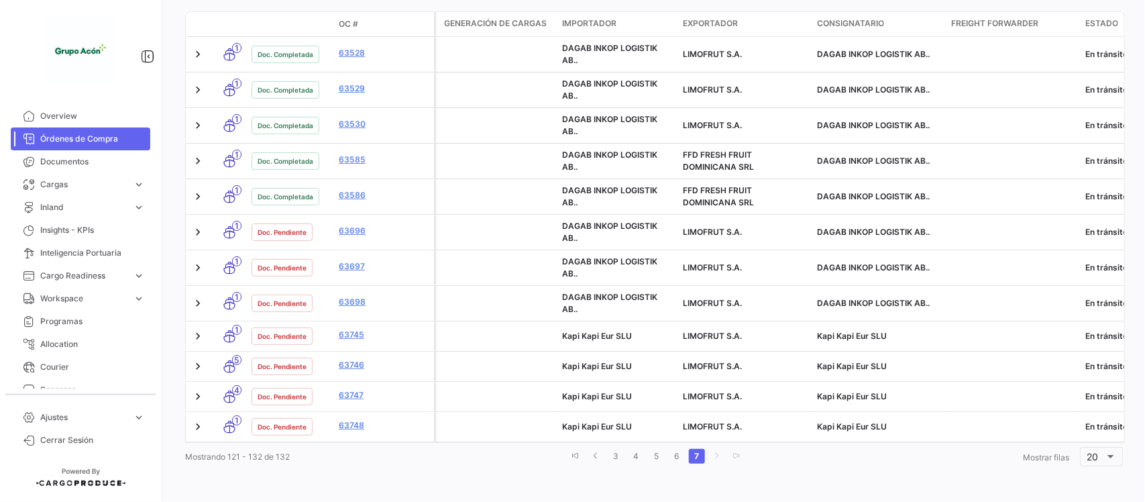
scroll to position [380, 0]
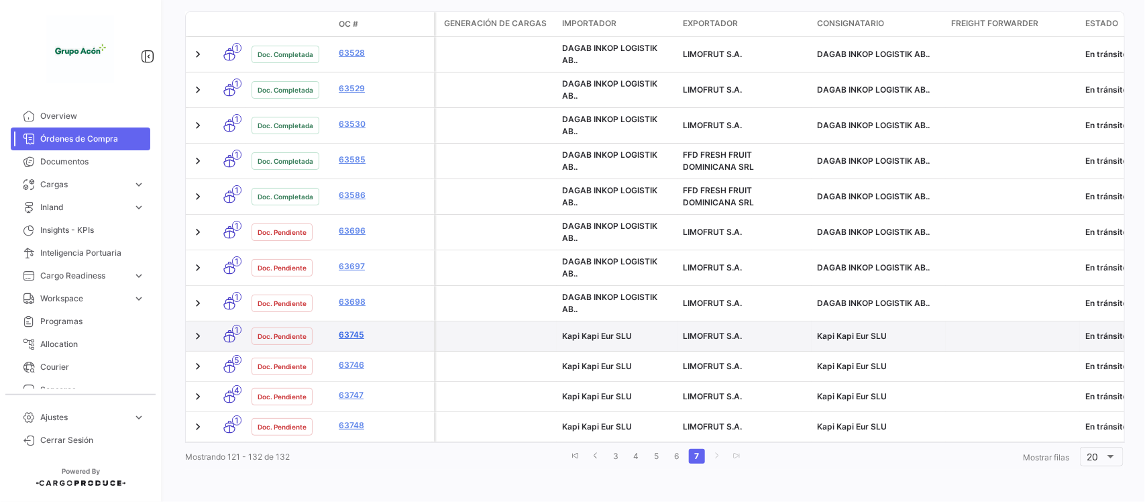
click at [351, 329] on link "63745" at bounding box center [384, 335] width 90 height 12
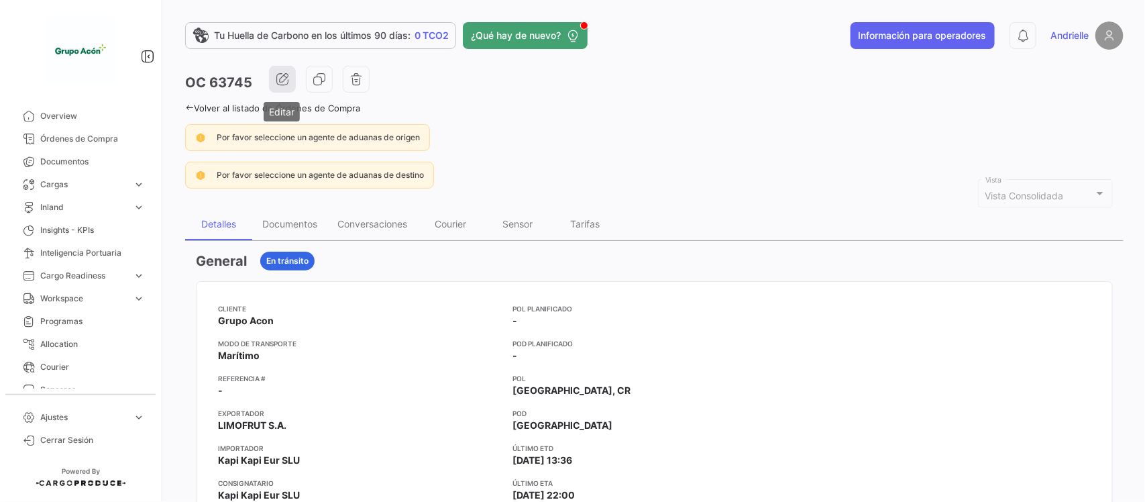
click at [276, 72] on icon "button" at bounding box center [282, 78] width 13 height 13
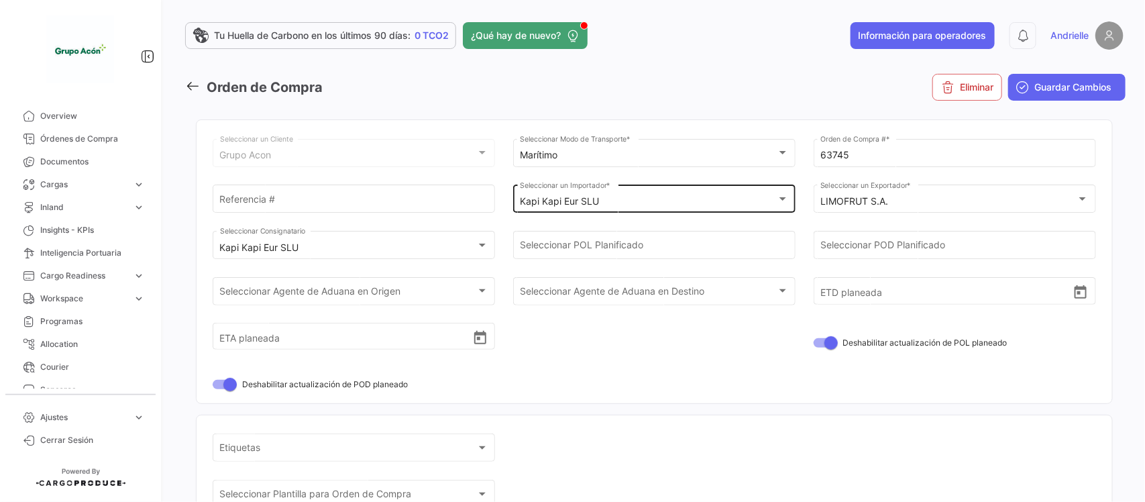
click at [639, 194] on div "Kapi Kapi Eur SLU Seleccionar un Importador *" at bounding box center [654, 197] width 268 height 31
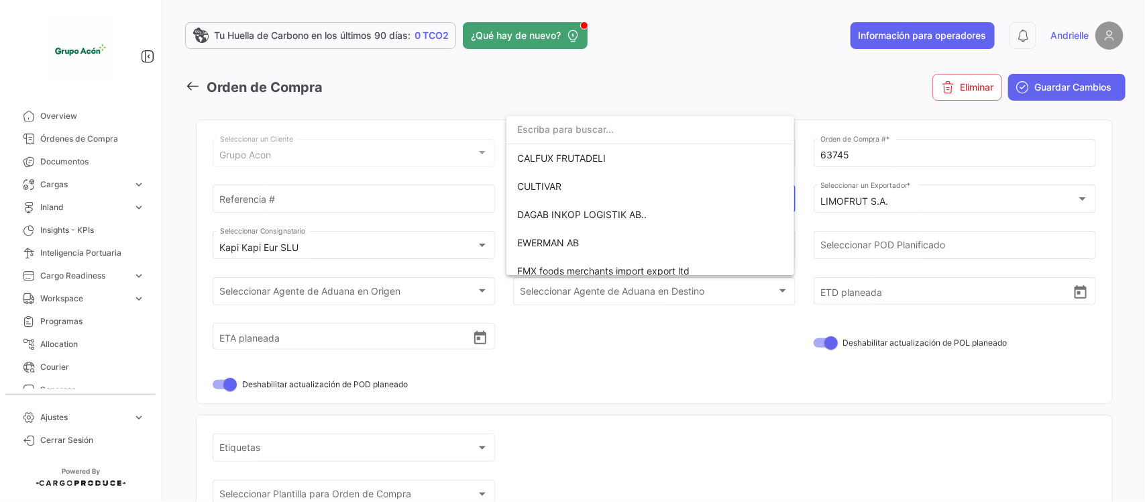
scroll to position [209, 0]
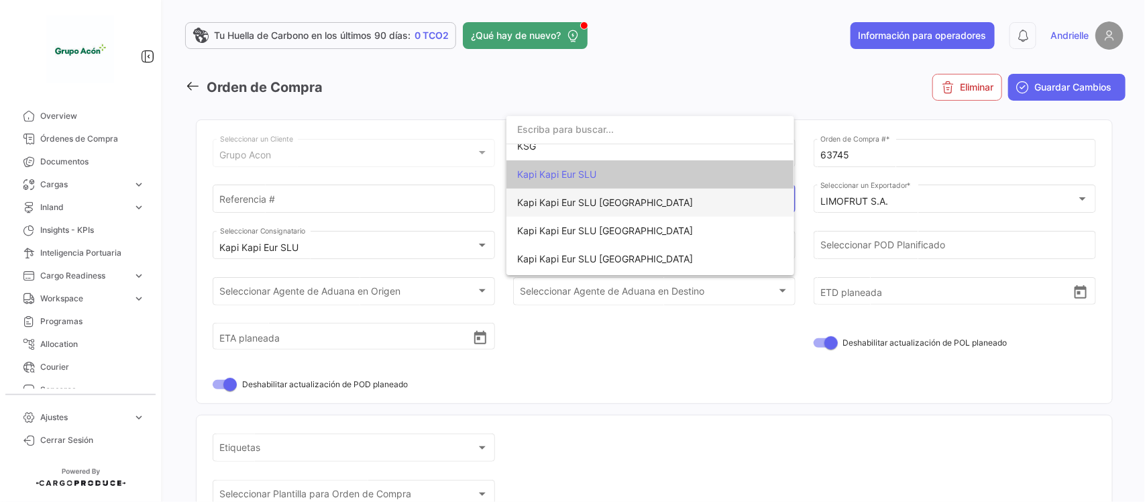
click at [628, 203] on span "Kapi Kapi Eur SLU [GEOGRAPHIC_DATA]" at bounding box center [605, 201] width 176 height 11
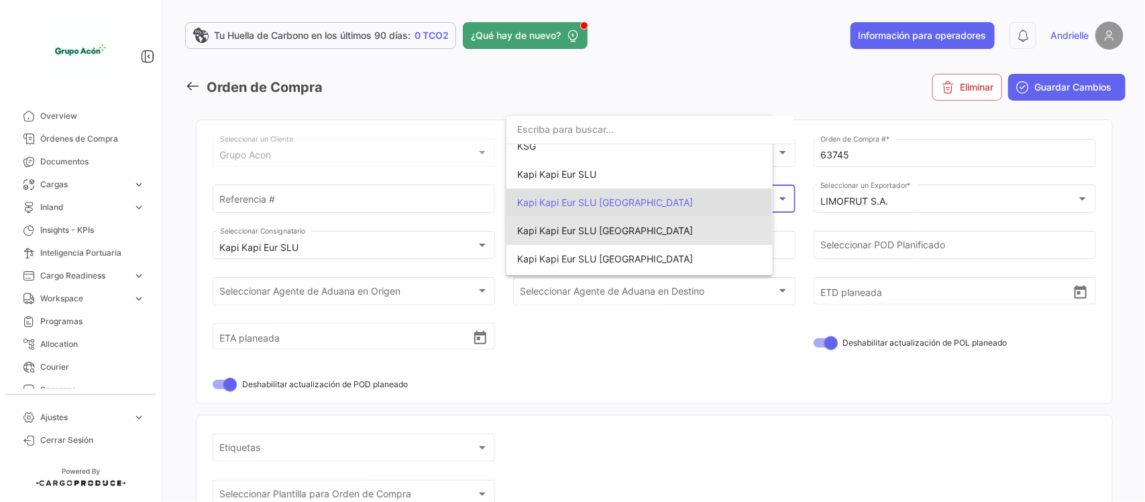
scroll to position [235, 0]
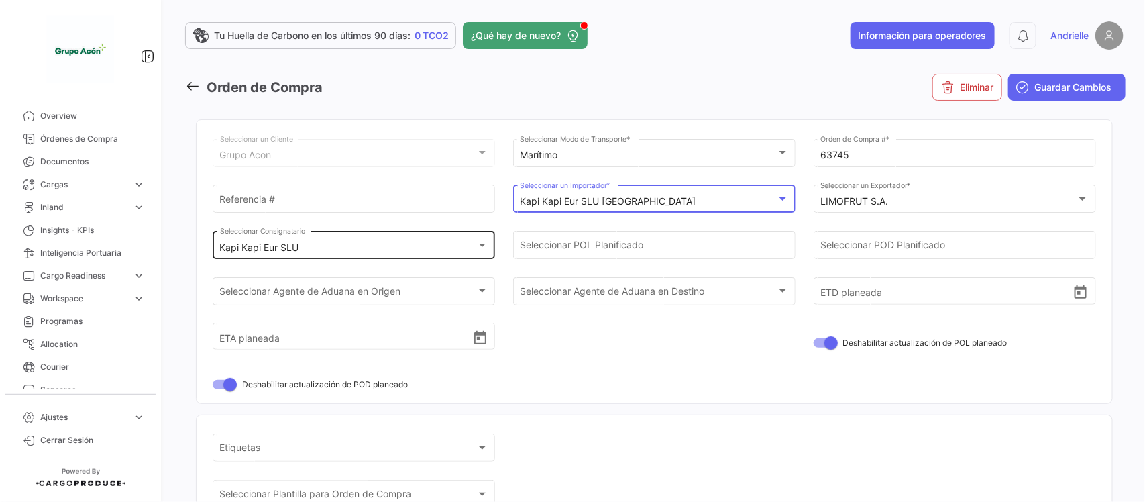
click at [412, 255] on div "Kapi Kapi Eur SLU Seleccionar Consignatario" at bounding box center [354, 243] width 268 height 31
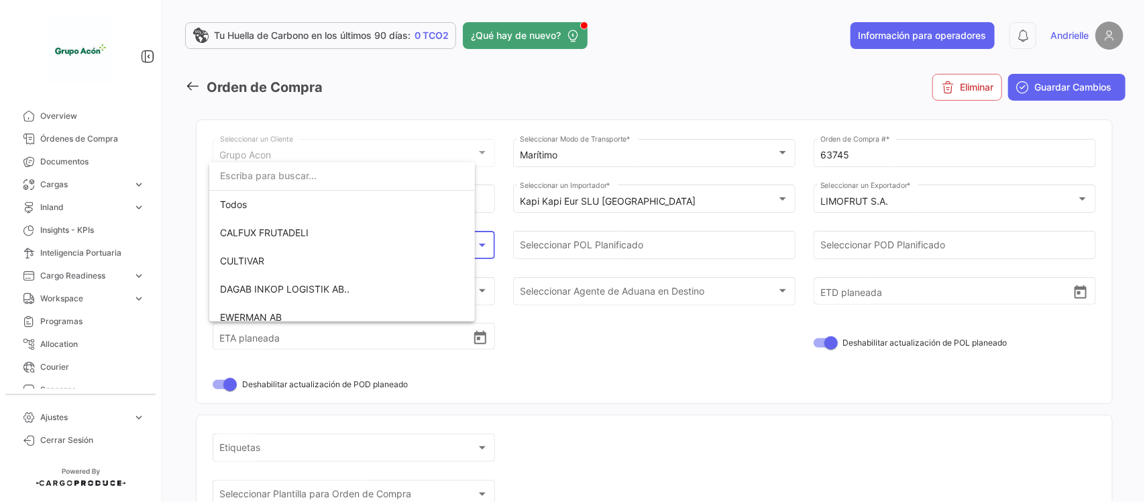
scroll to position [209, 0]
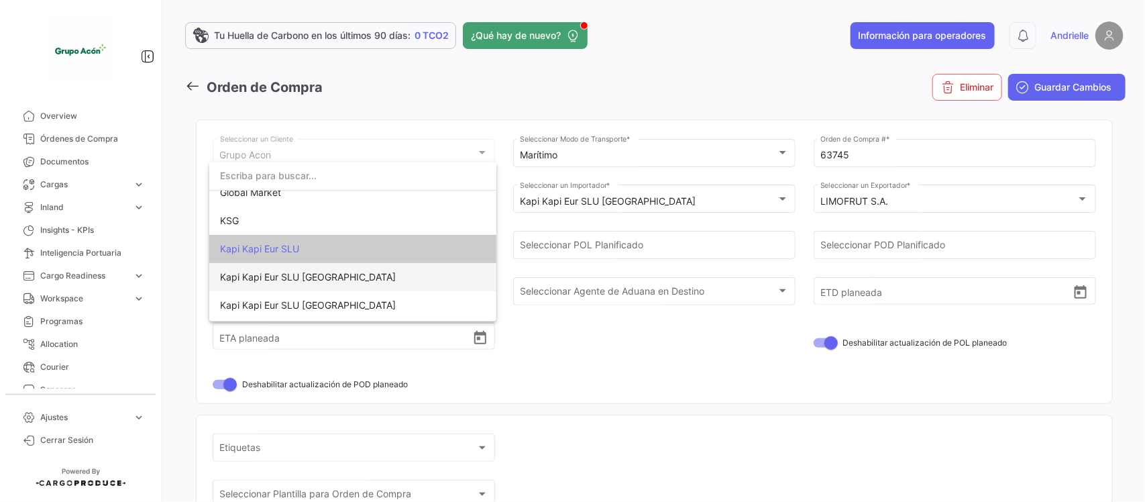
click at [363, 277] on span "Kapi Kapi Eur SLU [GEOGRAPHIC_DATA]" at bounding box center [353, 277] width 266 height 28
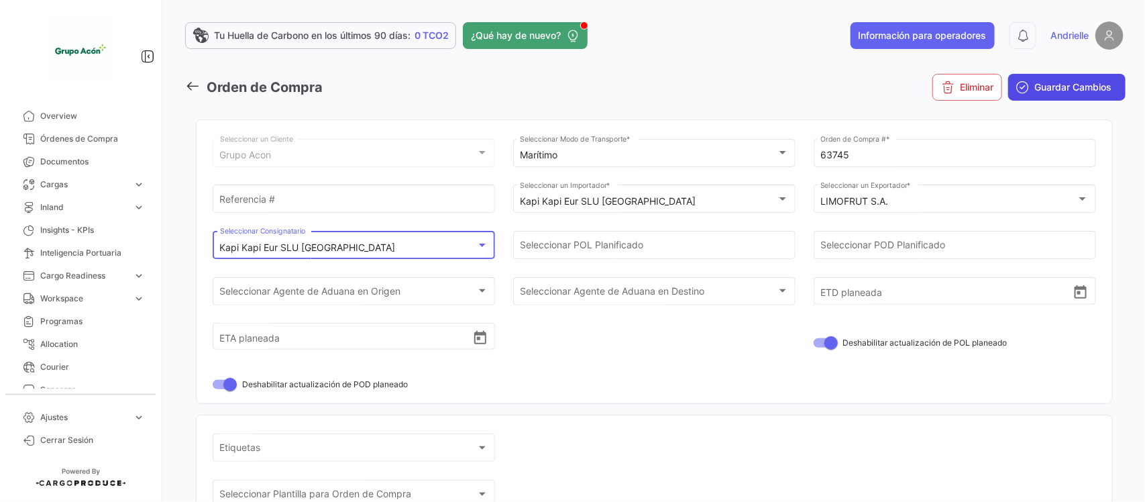
click at [1082, 82] on span "Guardar Cambios" at bounding box center [1073, 86] width 77 height 13
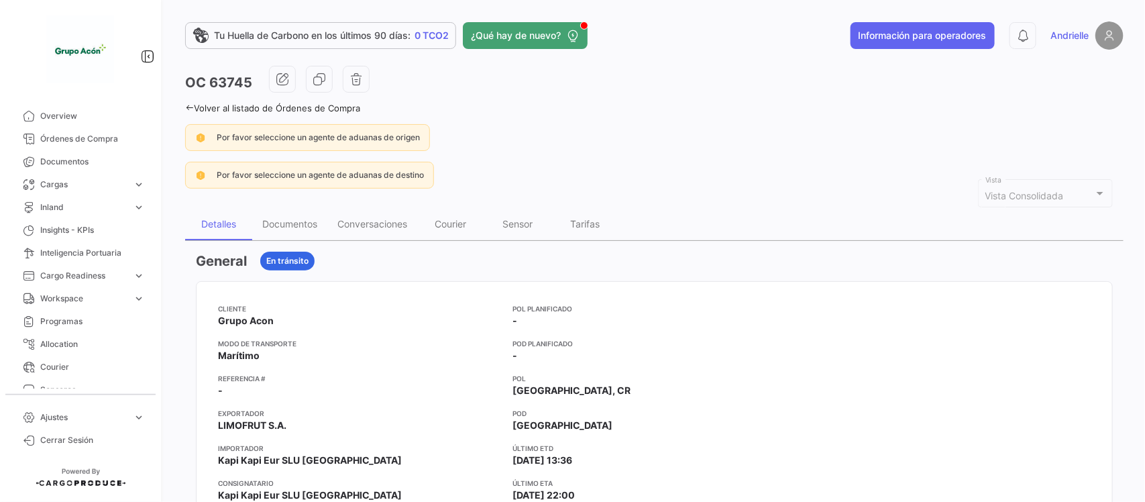
click at [189, 103] on icon at bounding box center [189, 107] width 9 height 9
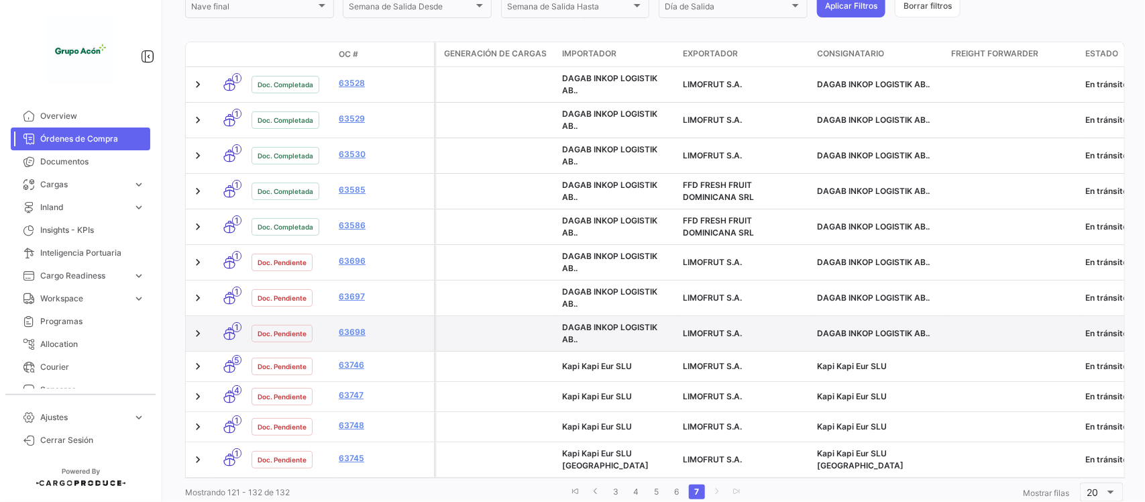
scroll to position [380, 0]
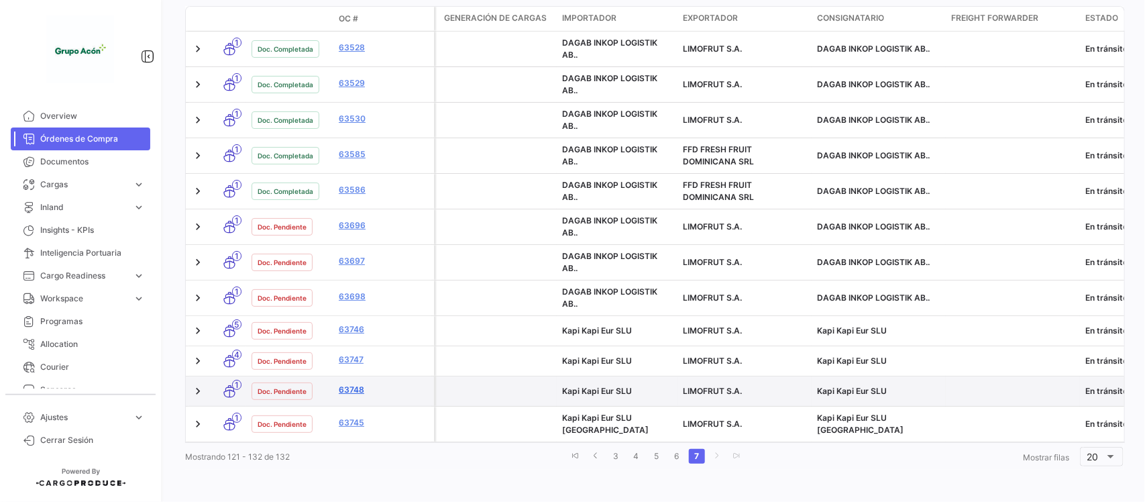
click at [353, 384] on link "63748" at bounding box center [384, 390] width 90 height 12
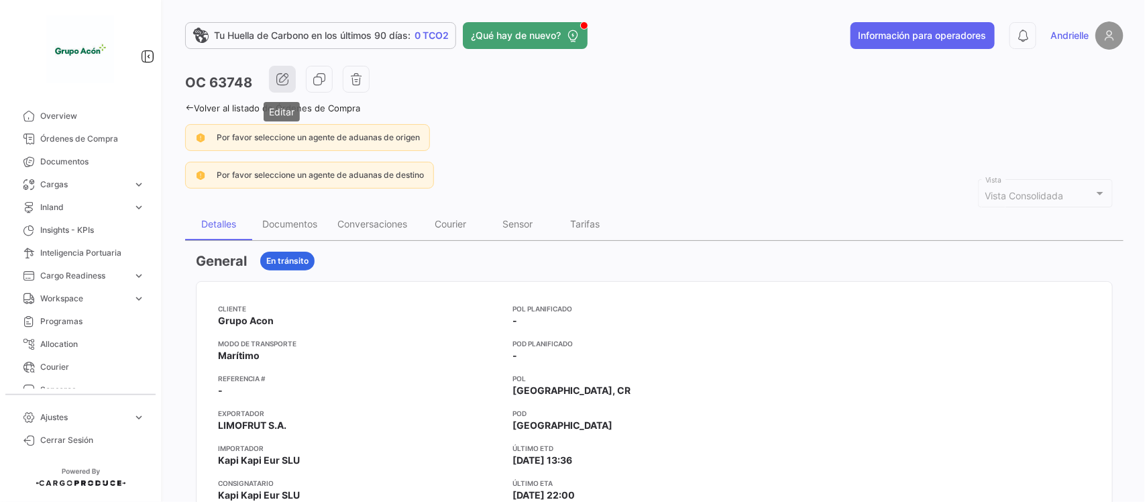
click at [286, 80] on icon "button" at bounding box center [282, 78] width 13 height 13
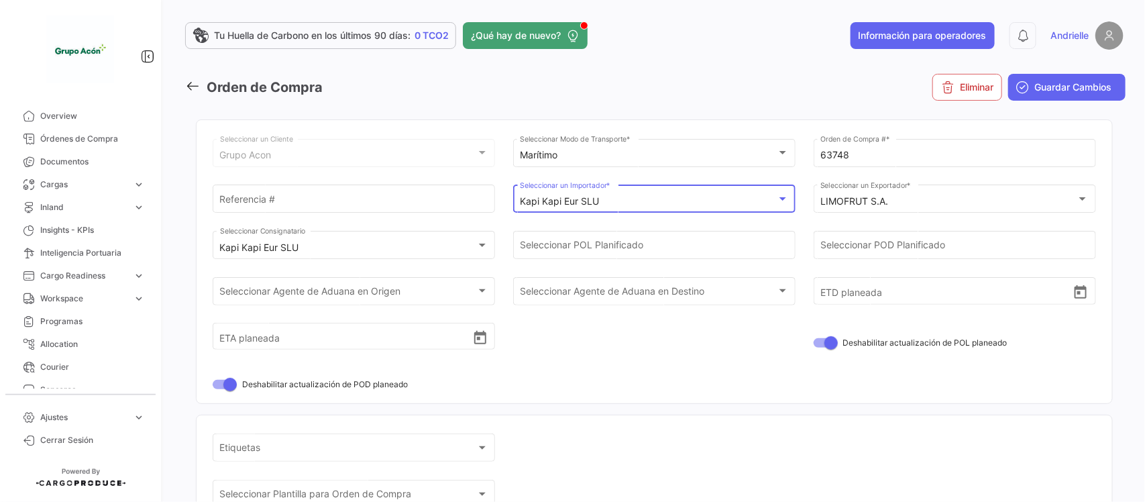
click at [585, 199] on mat-select-trigger "Kapi Kapi Eur SLU" at bounding box center [559, 200] width 79 height 11
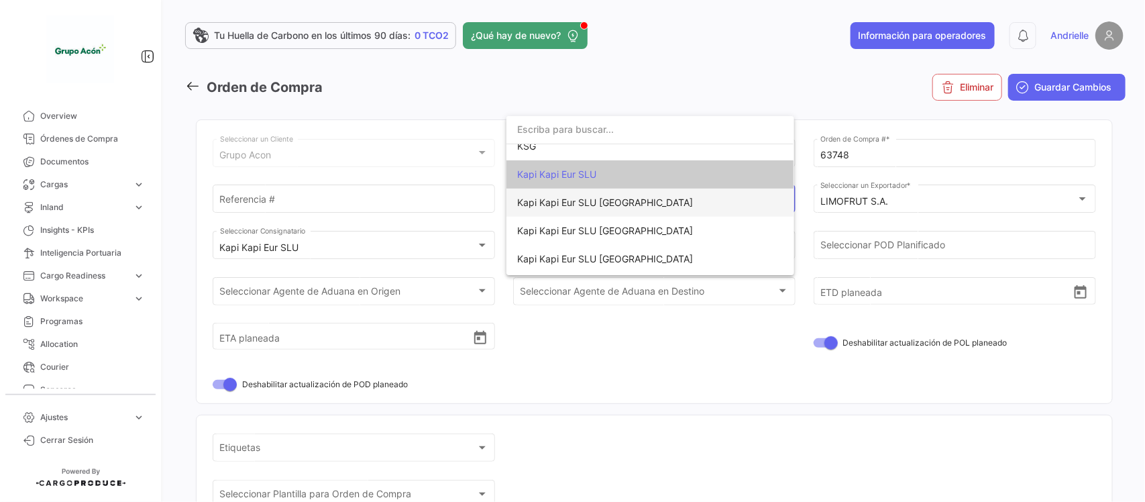
click at [581, 200] on span "Kapi Kapi Eur SLU [GEOGRAPHIC_DATA]" at bounding box center [605, 201] width 176 height 11
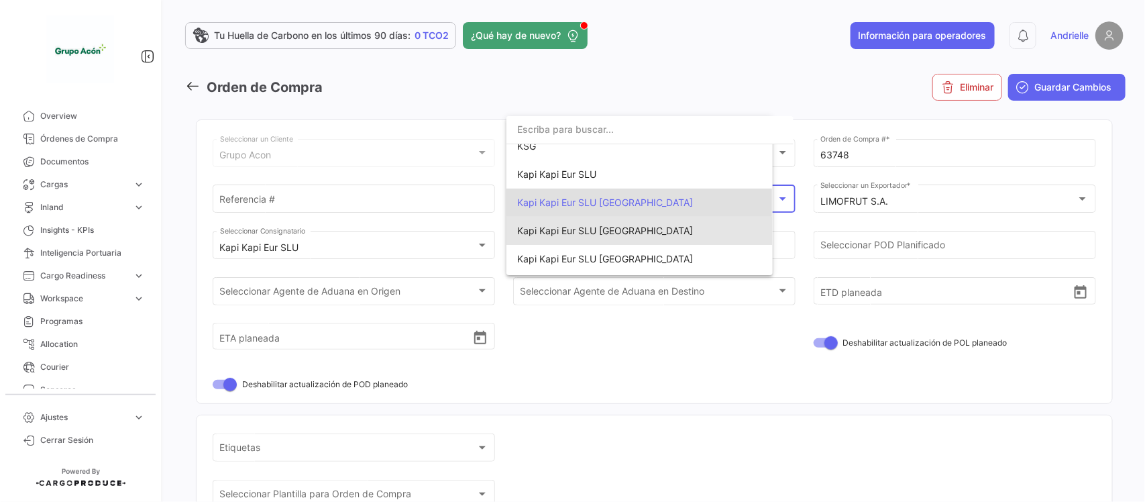
scroll to position [235, 0]
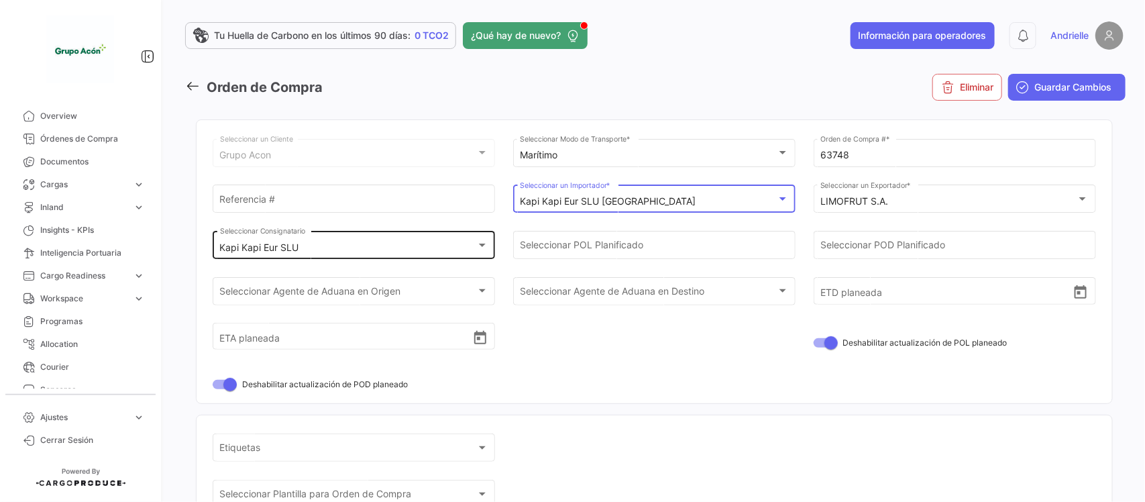
click at [413, 249] on div "Kapi Kapi Eur SLU" at bounding box center [348, 247] width 256 height 11
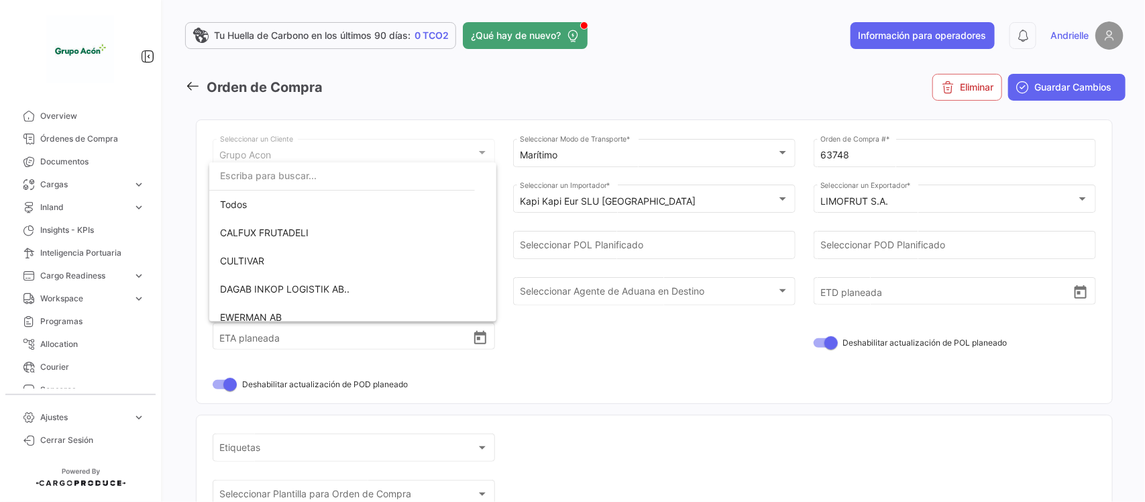
scroll to position [209, 0]
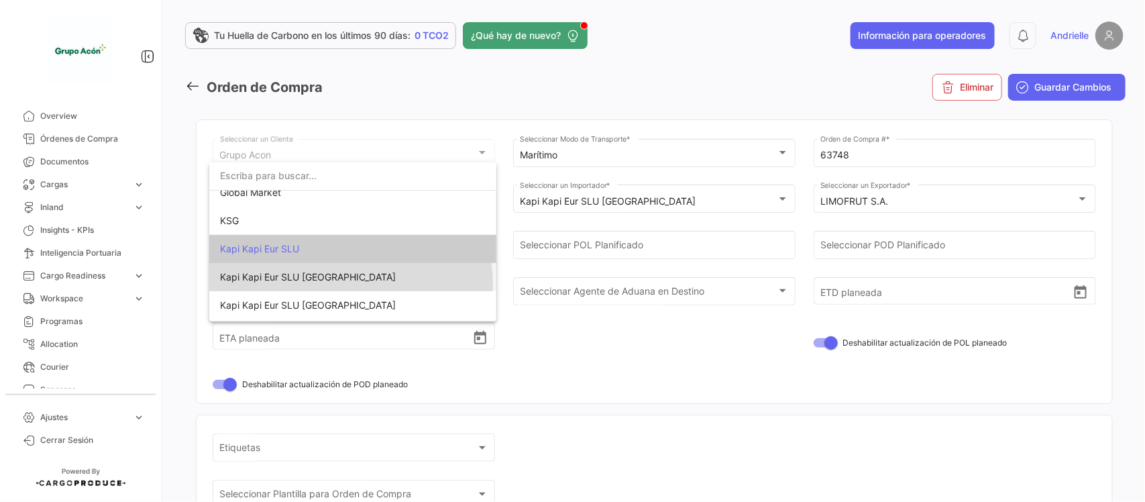
click at [350, 283] on span "Kapi Kapi Eur SLU [GEOGRAPHIC_DATA]" at bounding box center [353, 277] width 266 height 28
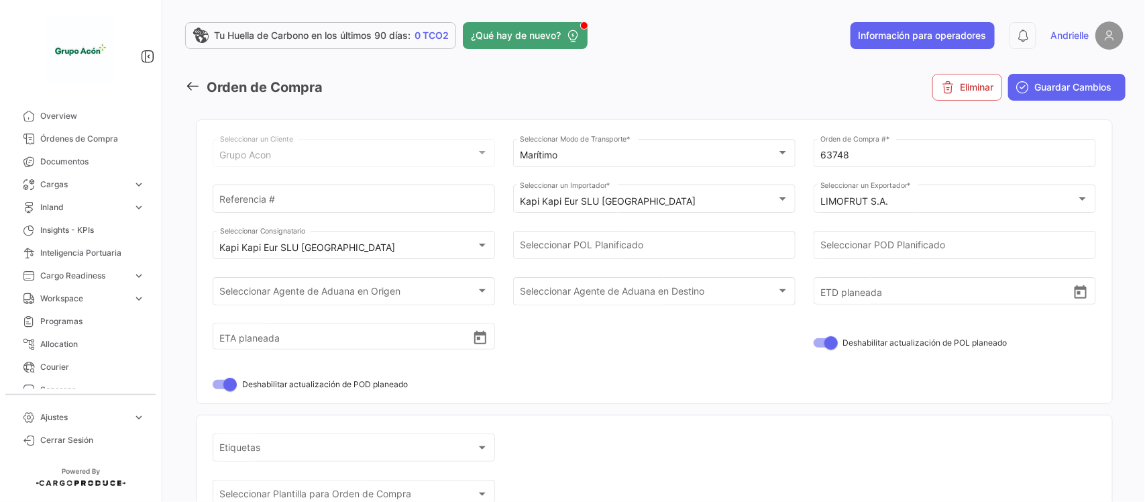
drag, startPoint x: 1063, startPoint y: 87, endPoint x: 821, endPoint y: 99, distance: 242.3
click at [1063, 88] on span "Guardar Cambios" at bounding box center [1073, 86] width 77 height 13
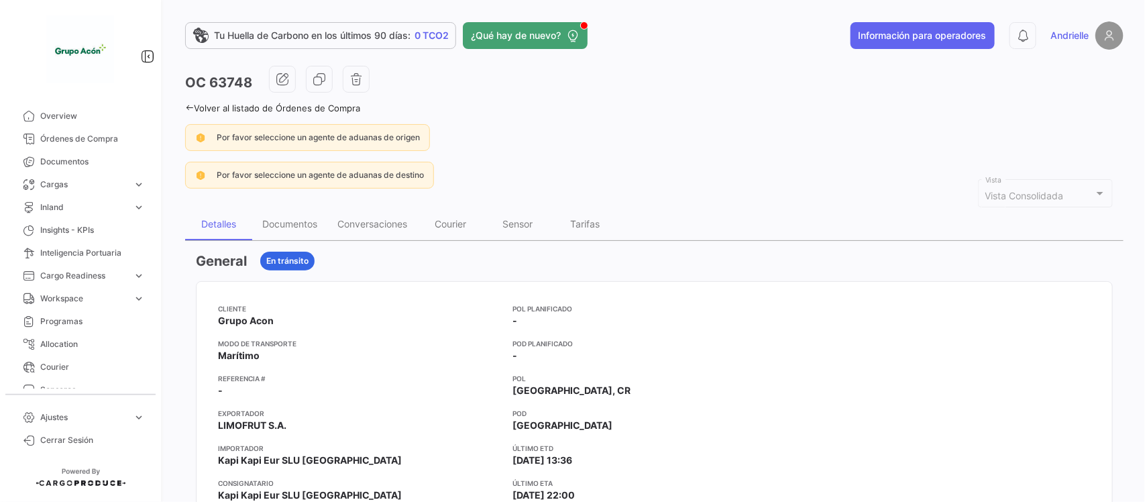
click at [185, 105] on icon at bounding box center [189, 107] width 9 height 9
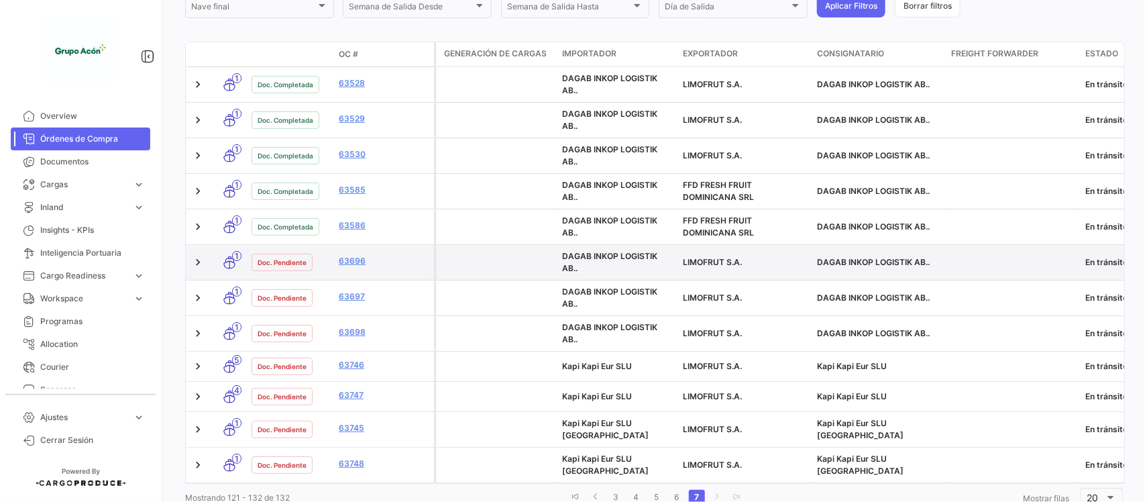
scroll to position [380, 0]
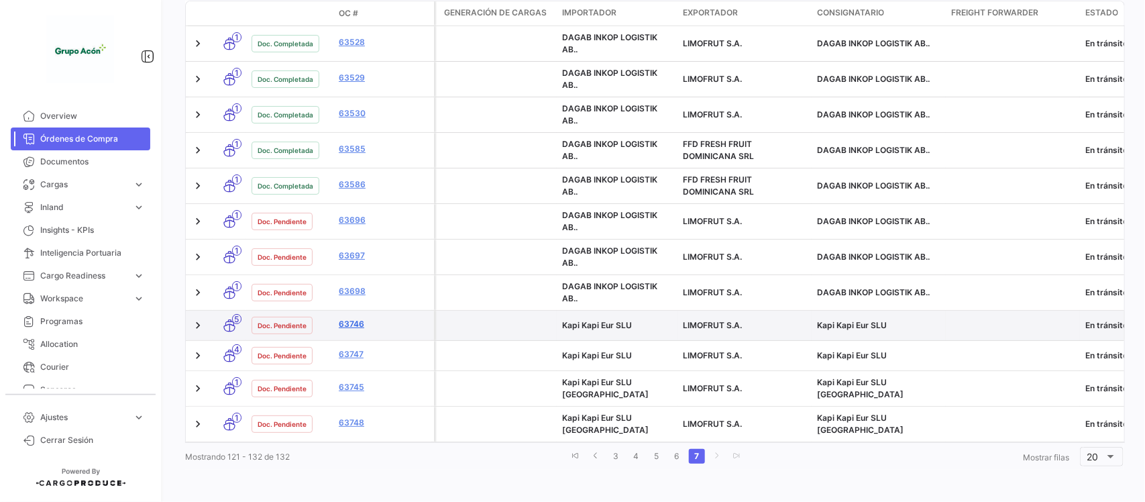
click at [359, 319] on link "63746" at bounding box center [384, 324] width 90 height 12
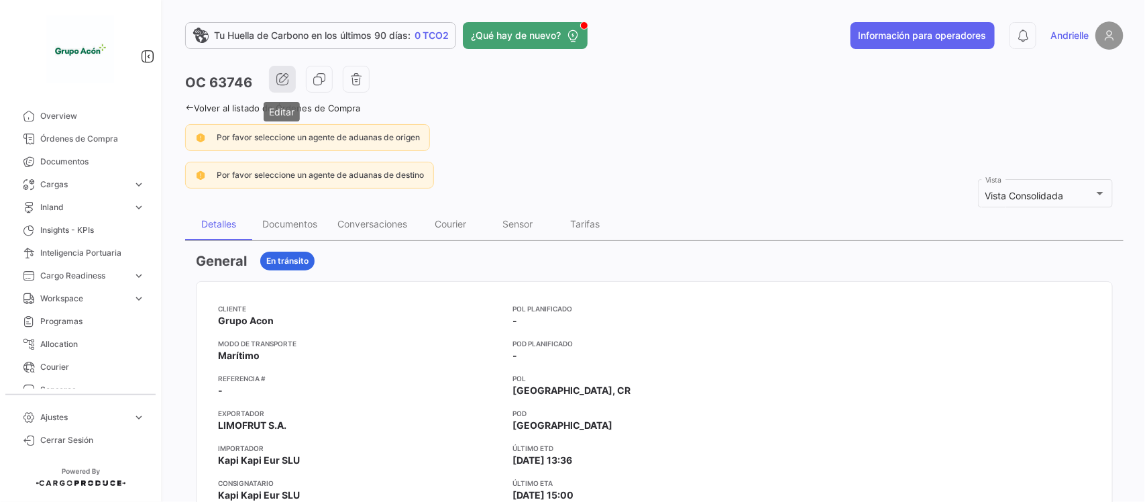
click at [284, 78] on icon "button" at bounding box center [282, 78] width 13 height 13
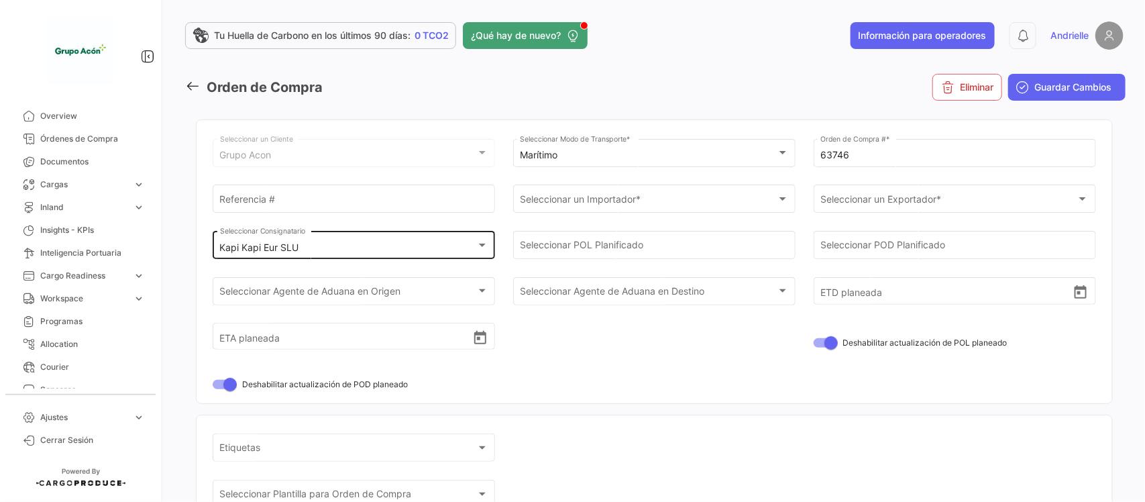
click at [406, 247] on div "Kapi Kapi Eur SLU" at bounding box center [348, 247] width 256 height 11
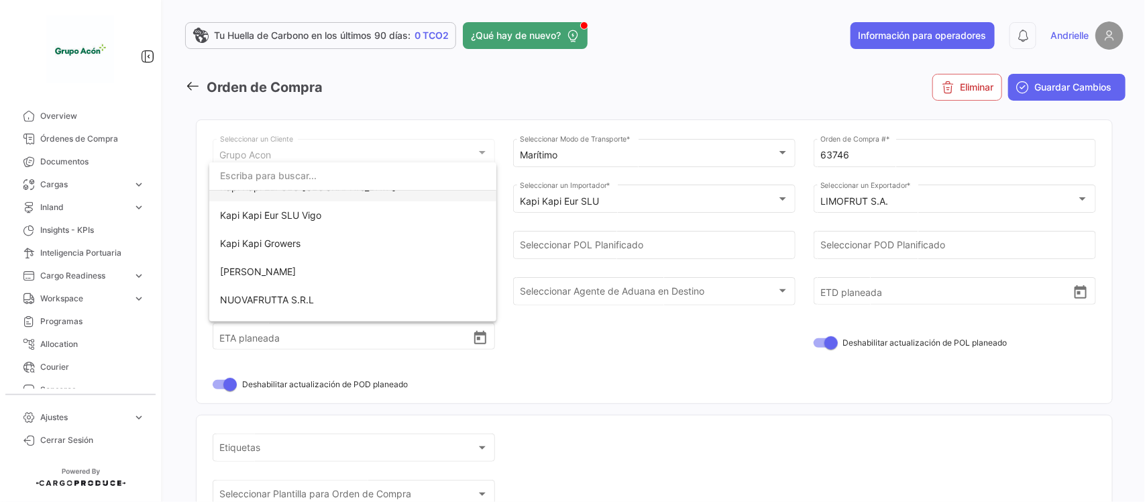
scroll to position [293, 0]
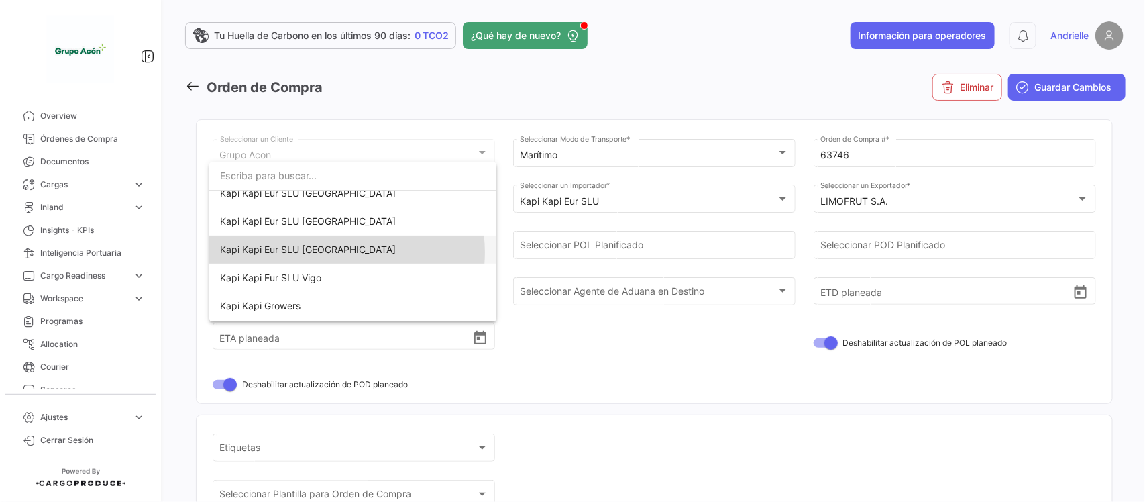
click at [335, 252] on span "Kapi Kapi Eur SLU [GEOGRAPHIC_DATA]" at bounding box center [308, 248] width 176 height 11
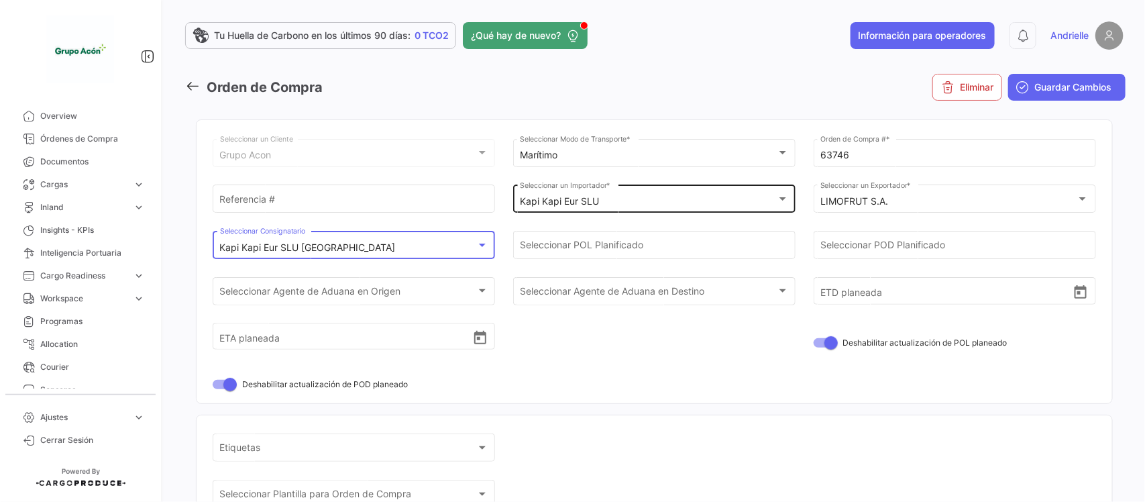
click at [626, 203] on div "Kapi Kapi Eur SLU" at bounding box center [648, 201] width 256 height 11
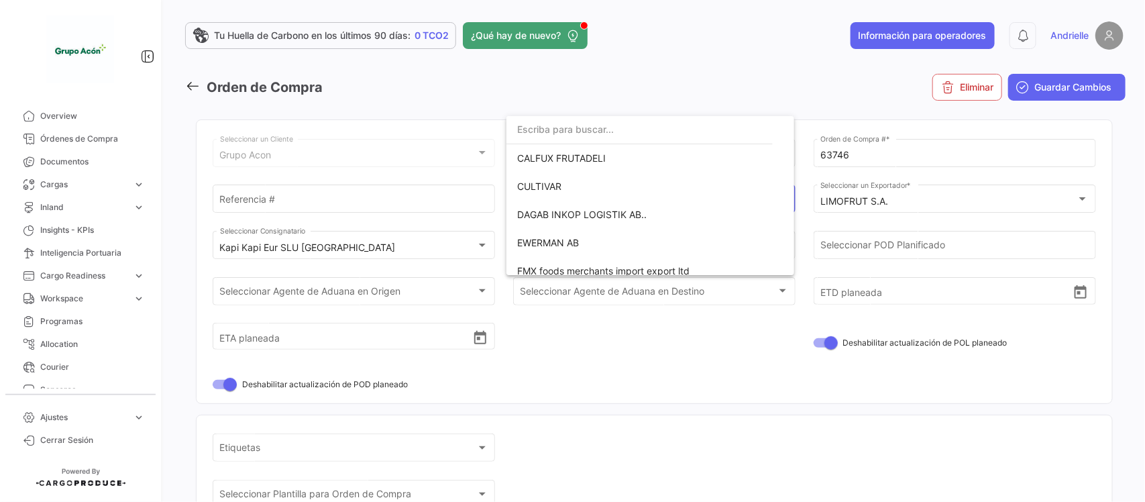
scroll to position [209, 0]
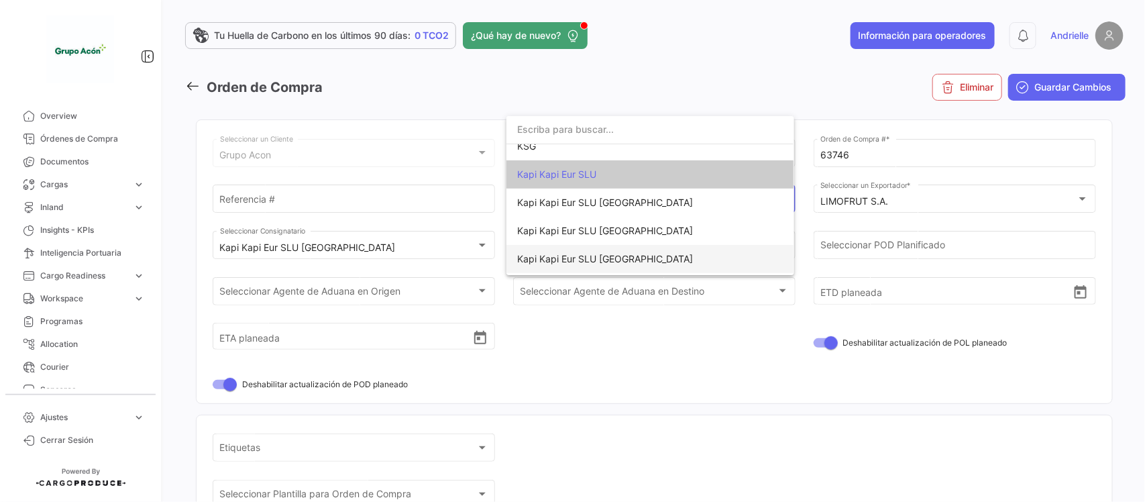
click at [624, 253] on span "Kapi Kapi Eur SLU [GEOGRAPHIC_DATA]" at bounding box center [605, 258] width 176 height 11
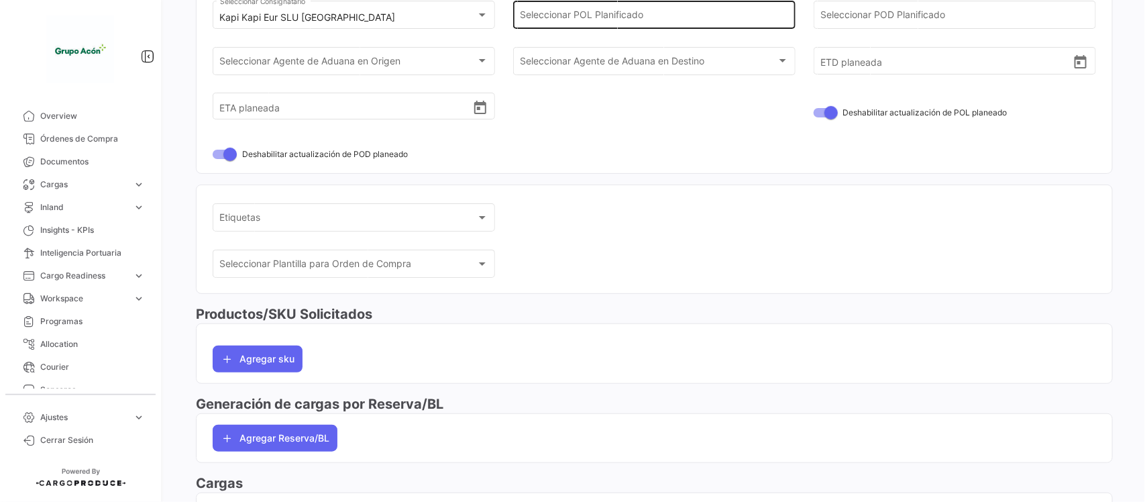
scroll to position [0, 0]
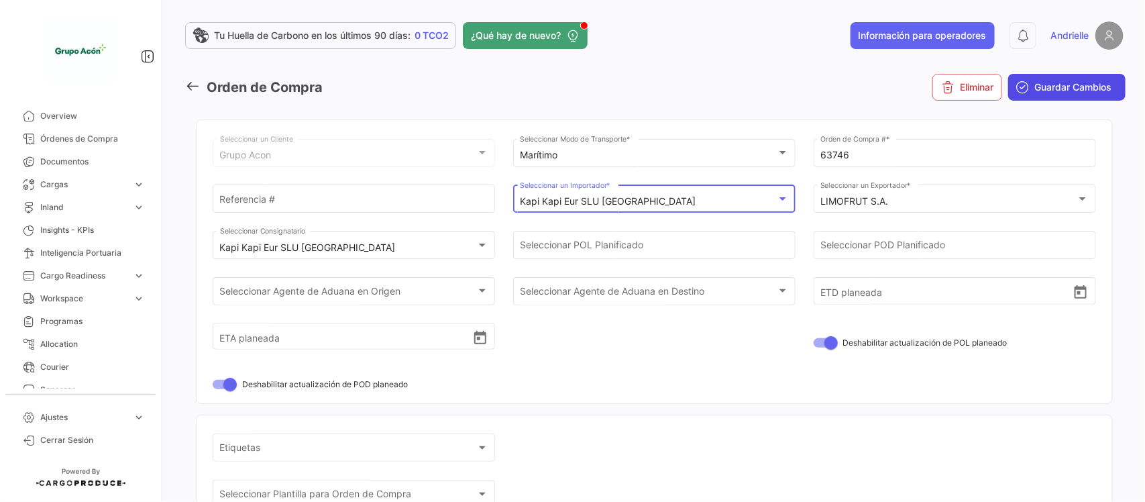
click at [1044, 91] on span "Guardar Cambios" at bounding box center [1073, 86] width 77 height 13
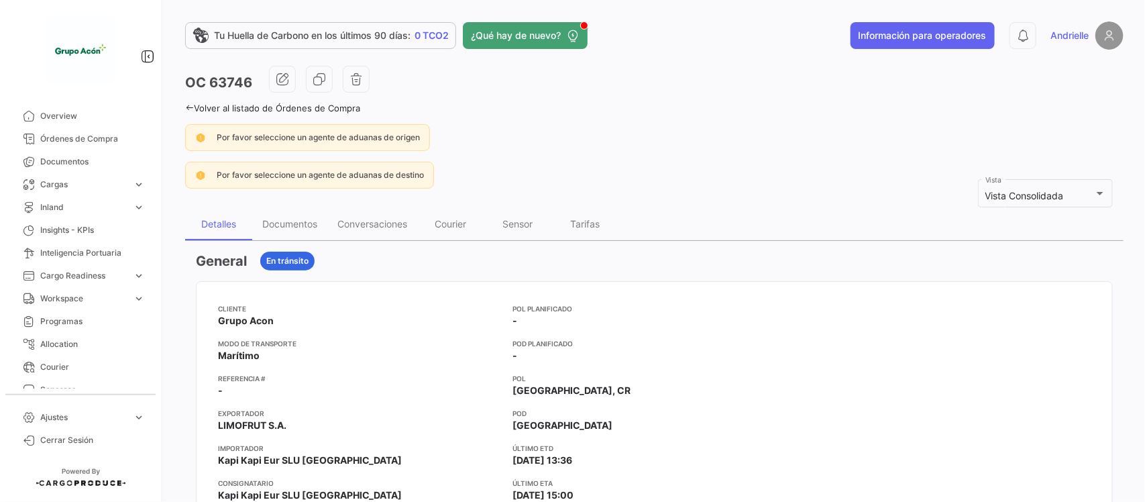
click at [192, 106] on icon at bounding box center [189, 107] width 9 height 9
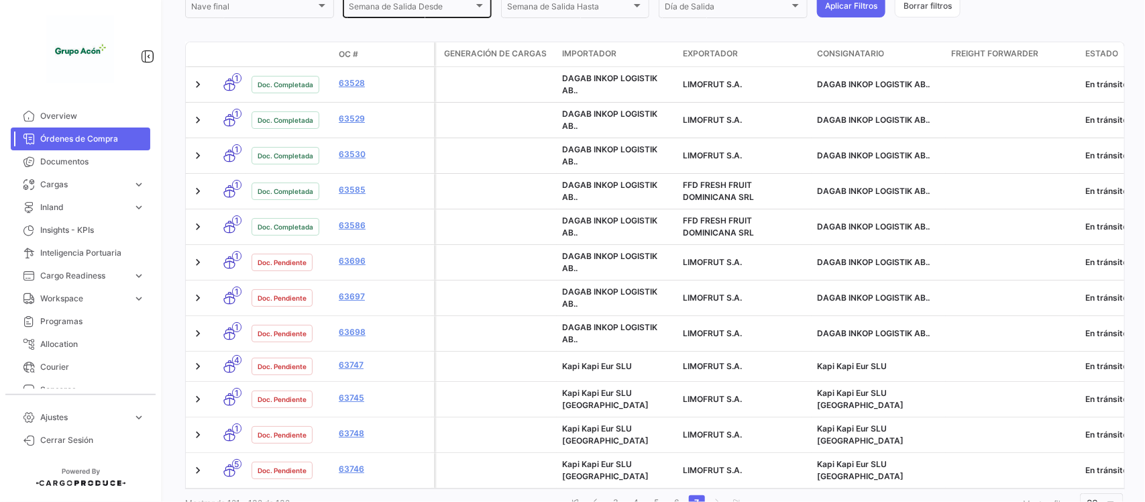
scroll to position [386, 0]
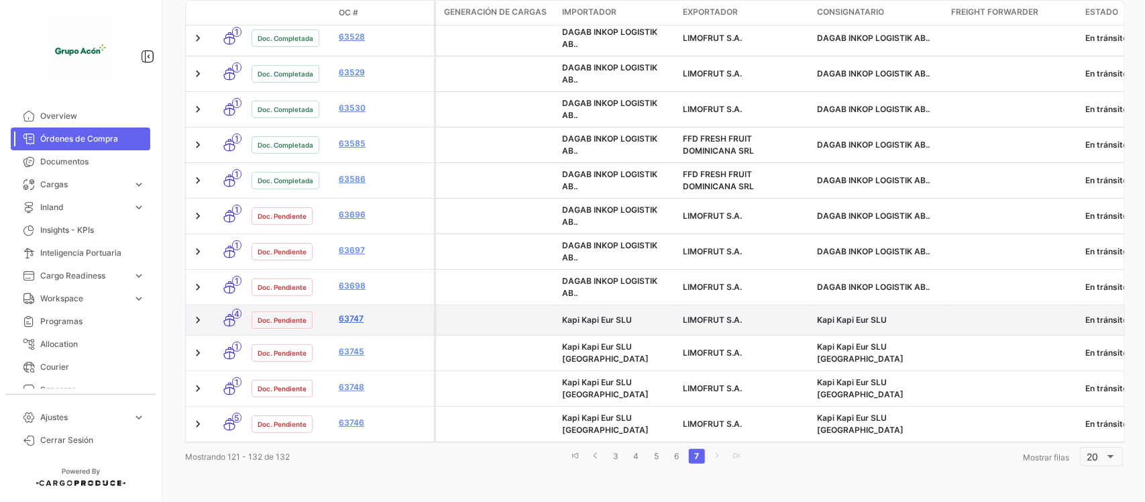
click at [353, 312] on link "63747" at bounding box center [384, 318] width 90 height 12
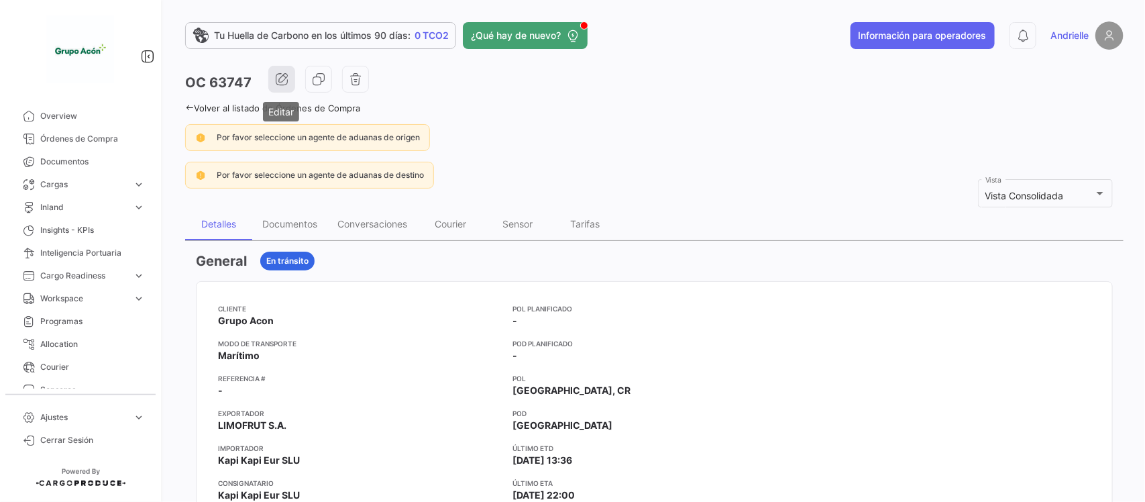
click at [285, 75] on icon "button" at bounding box center [281, 78] width 13 height 13
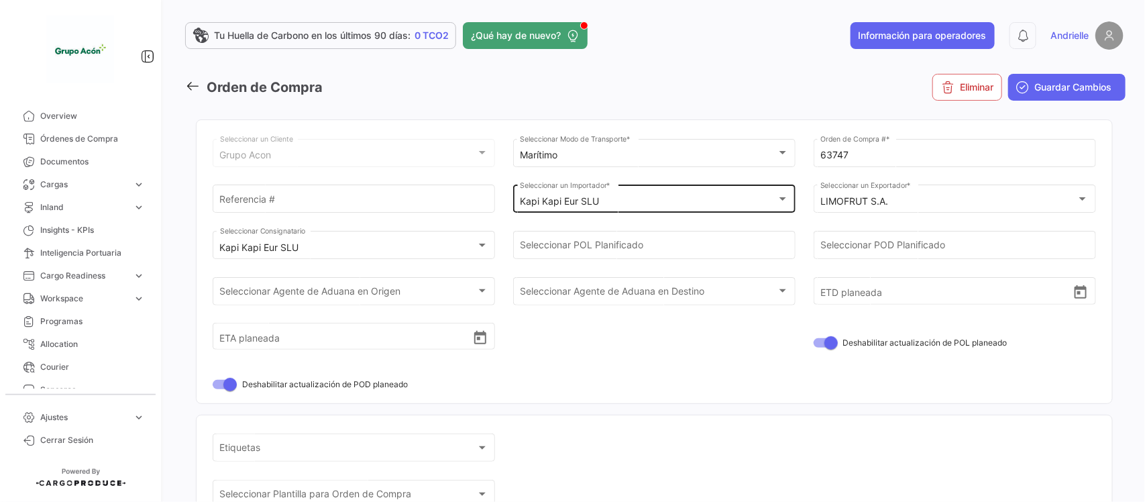
click at [544, 207] on mat-select-trigger "Kapi Kapi Eur SLU" at bounding box center [559, 200] width 79 height 11
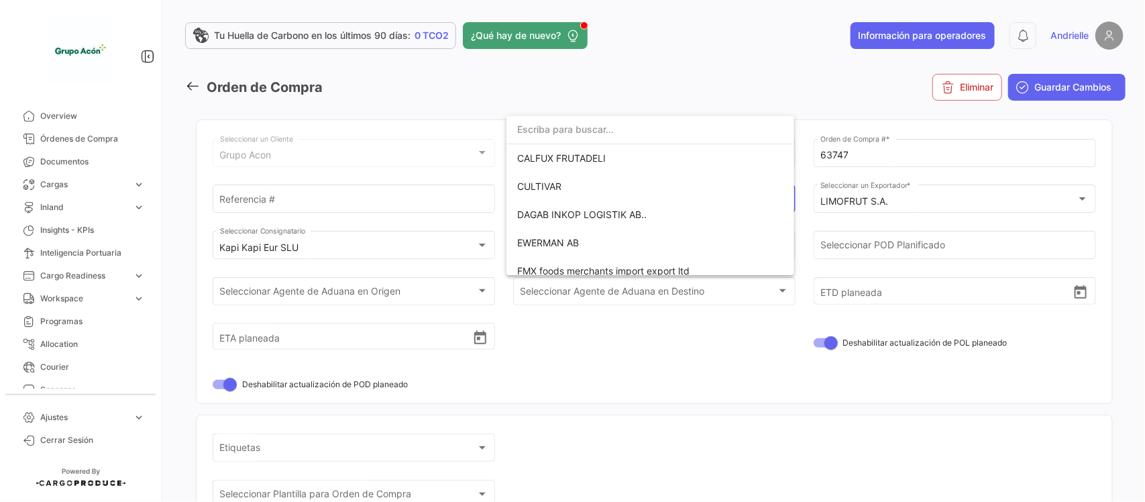
scroll to position [209, 0]
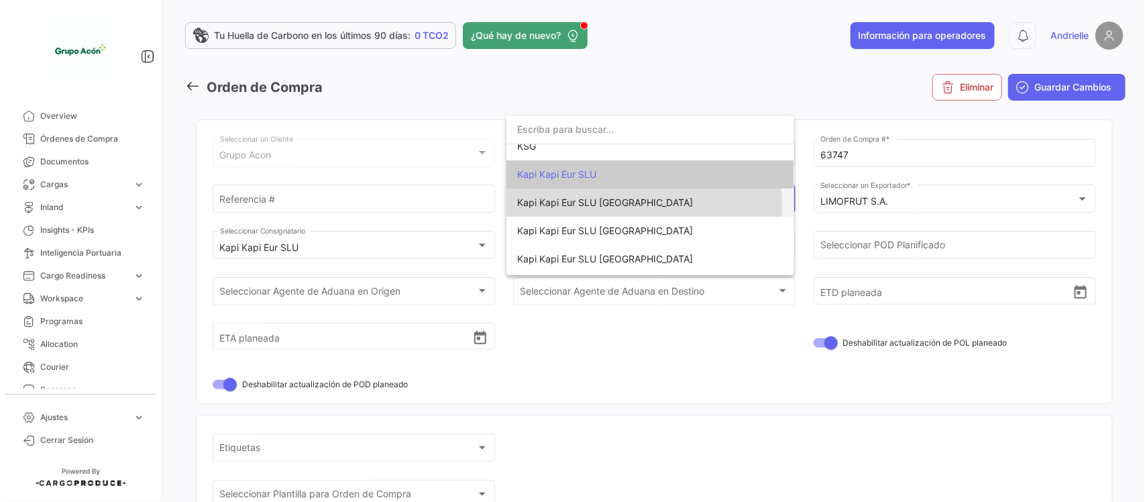
click at [545, 206] on span "Kapi Kapi Eur SLU [GEOGRAPHIC_DATA]" at bounding box center [605, 201] width 176 height 11
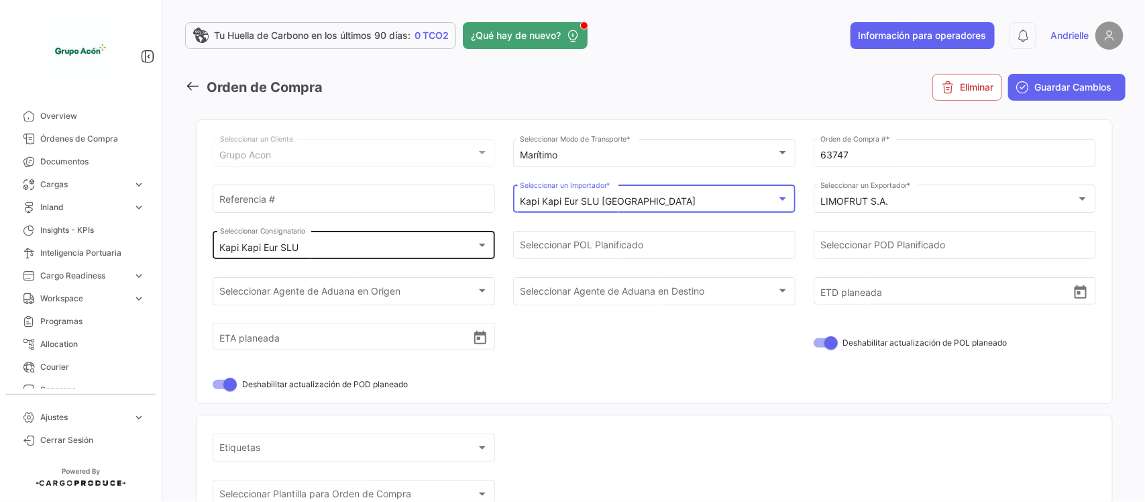
click at [357, 241] on div "Kapi Kapi Eur SLU Seleccionar Consignatario" at bounding box center [354, 243] width 268 height 31
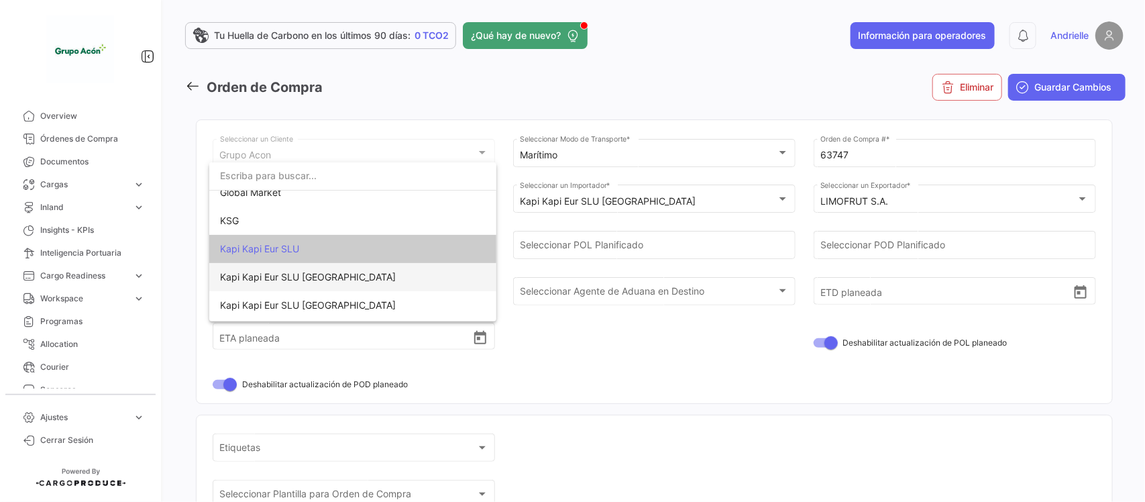
click at [345, 277] on span "Kapi Kapi Eur SLU [GEOGRAPHIC_DATA]" at bounding box center [353, 277] width 266 height 28
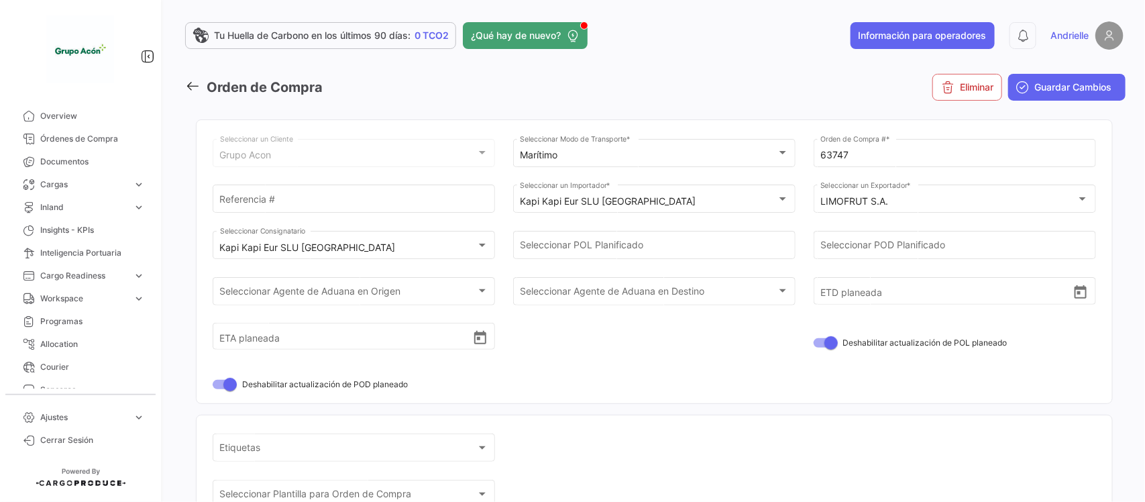
drag, startPoint x: 1031, startPoint y: 87, endPoint x: 1025, endPoint y: 89, distance: 6.8
click at [1035, 88] on span "Guardar Cambios" at bounding box center [1073, 86] width 77 height 13
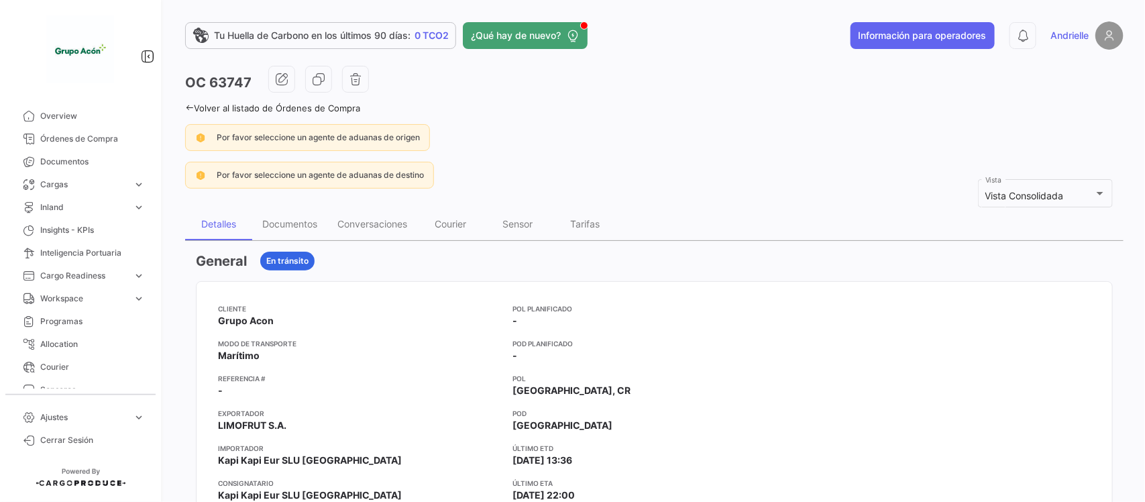
click at [186, 108] on icon at bounding box center [189, 107] width 9 height 9
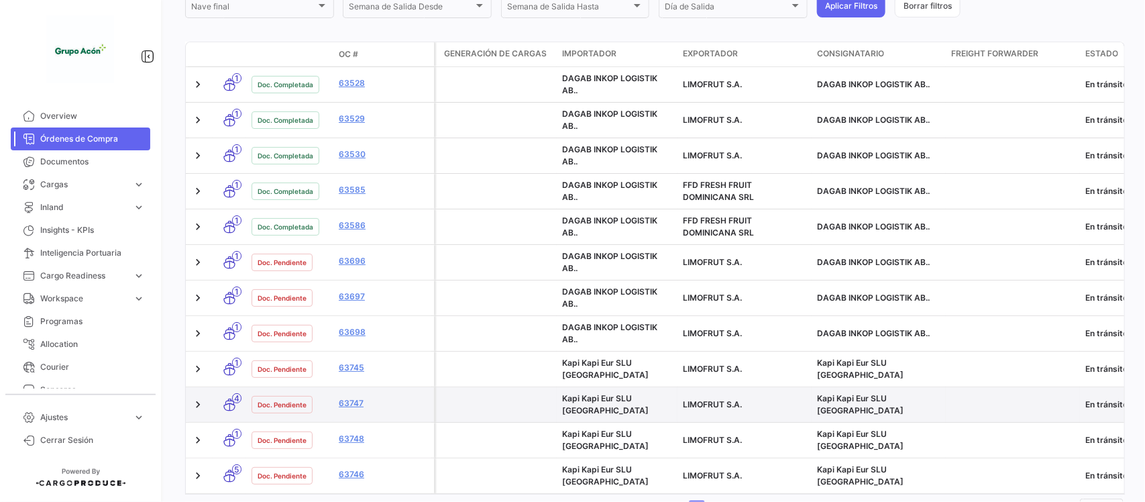
scroll to position [386, 0]
